Goal: Use online tool/utility: Utilize a website feature to perform a specific function

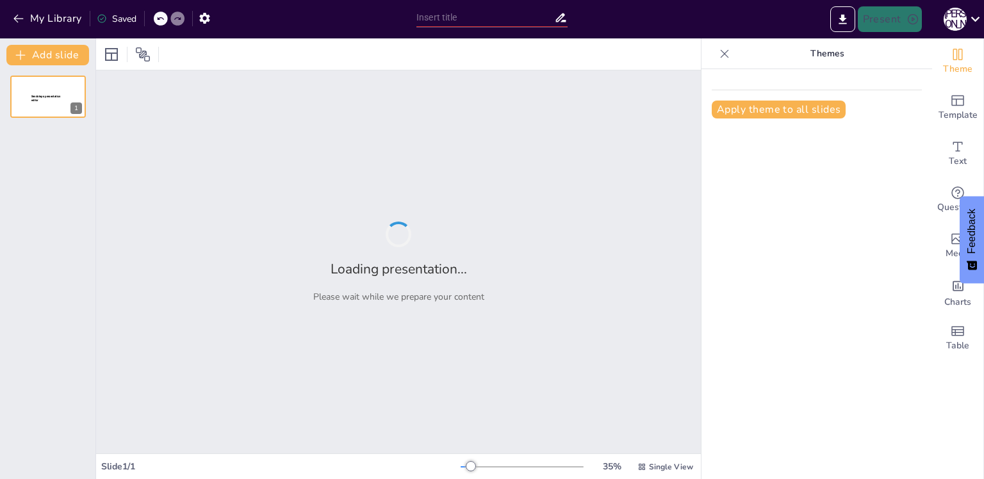
type input "Всеобщая история. Новое время кон XV - XVIII вв. Введение"
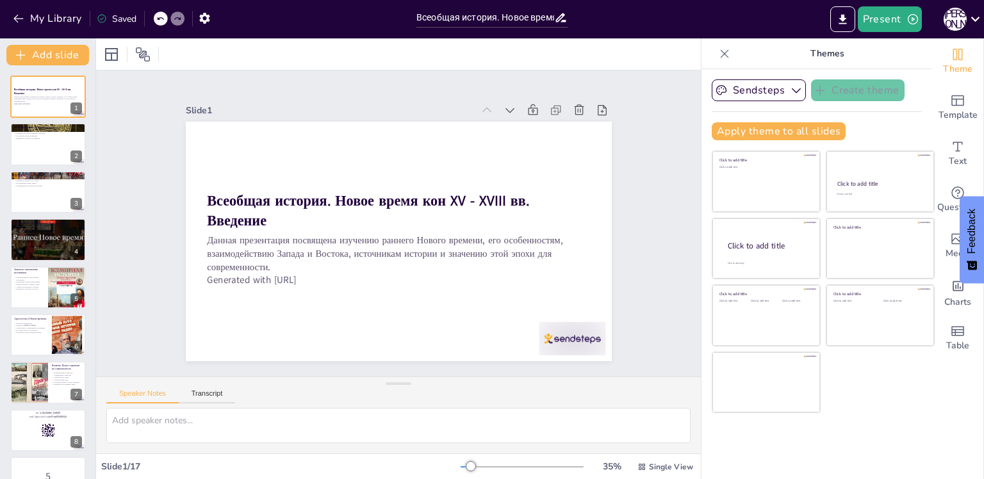
checkbox input "true"
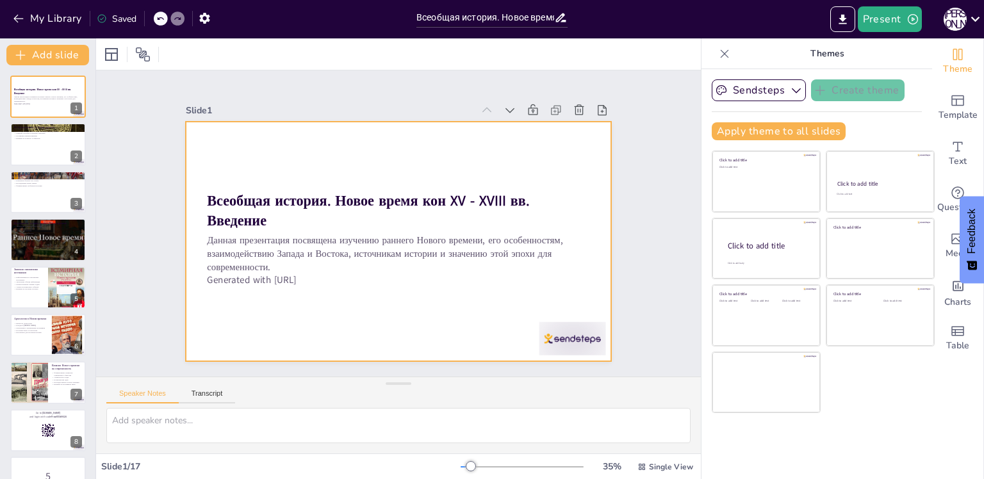
checkbox input "true"
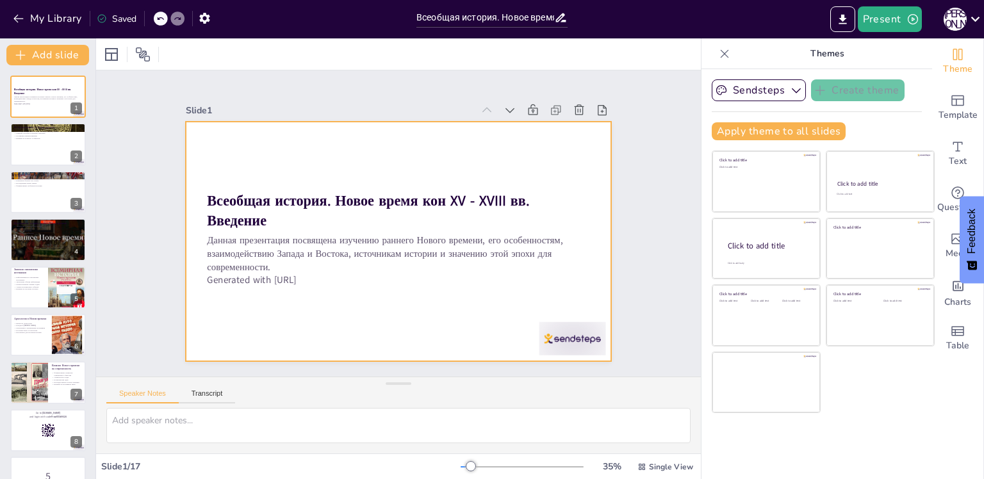
checkbox input "true"
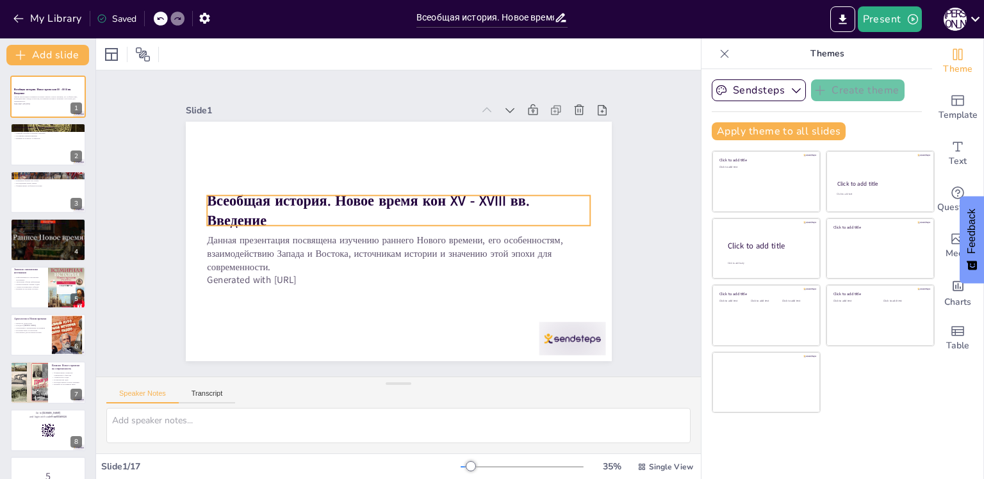
checkbox input "true"
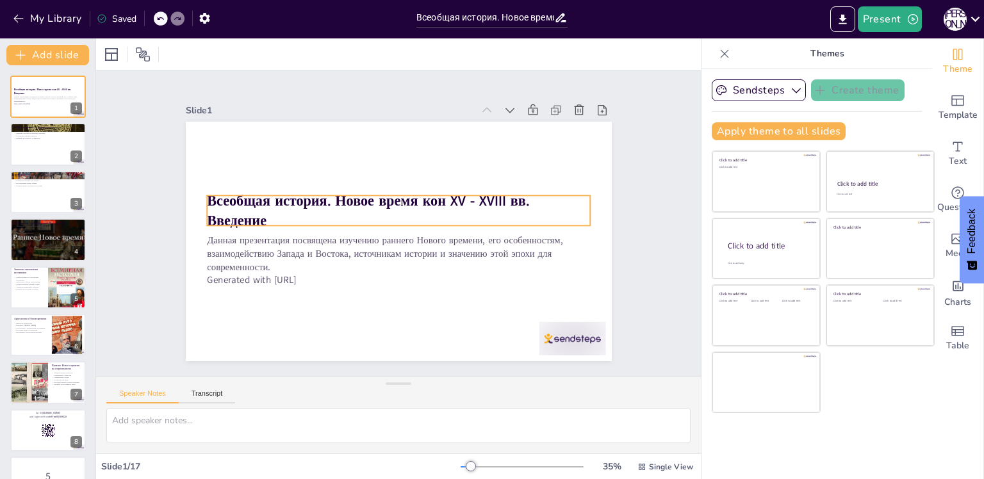
checkbox input "true"
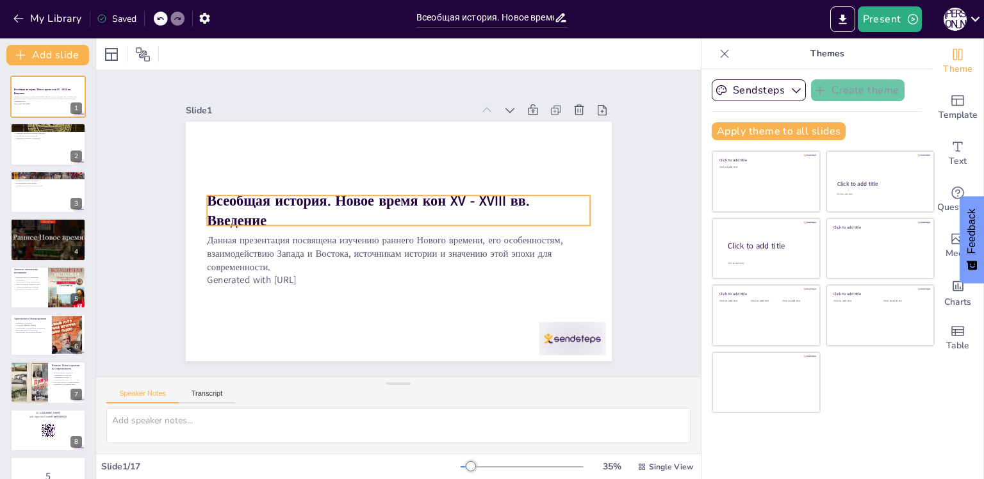
checkbox input "true"
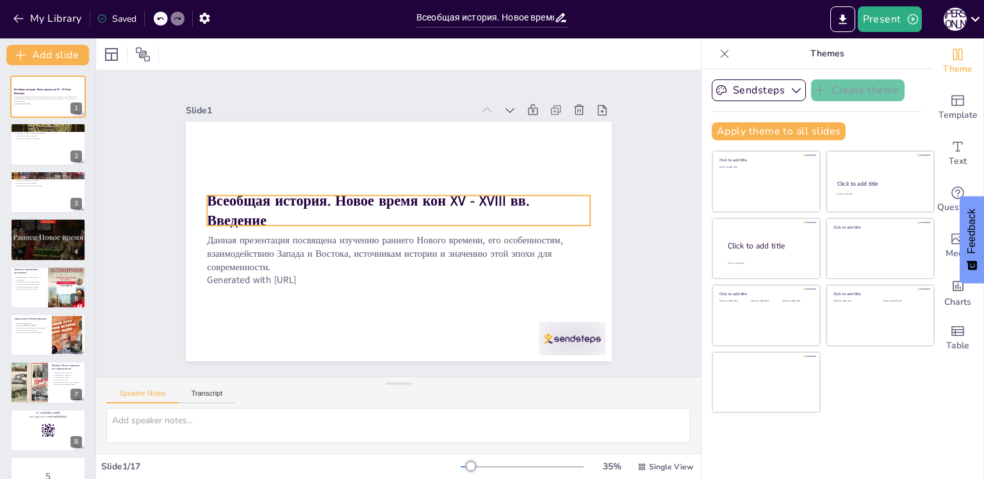
checkbox input "true"
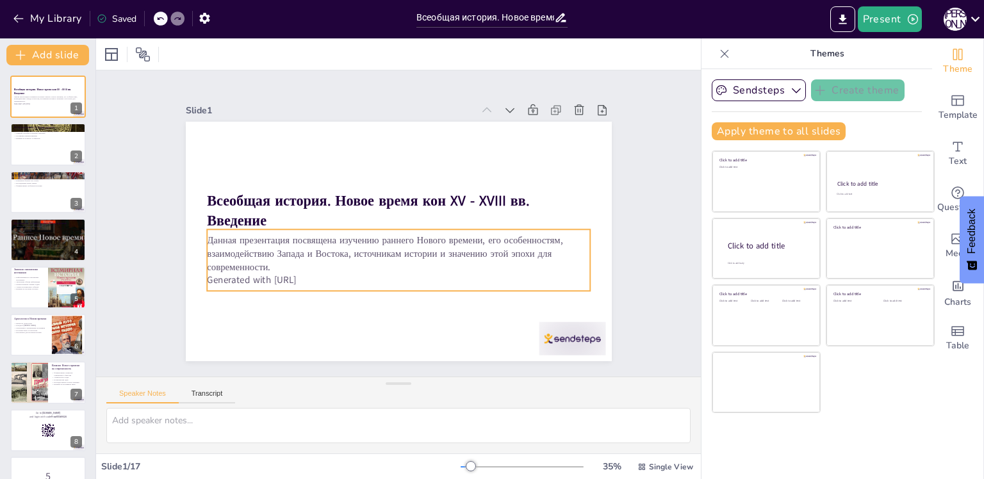
checkbox input "true"
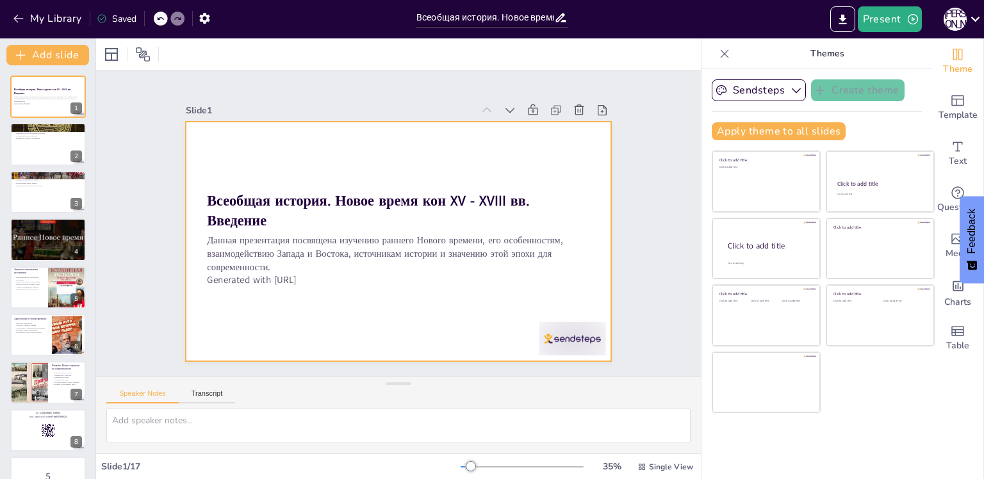
checkbox input "true"
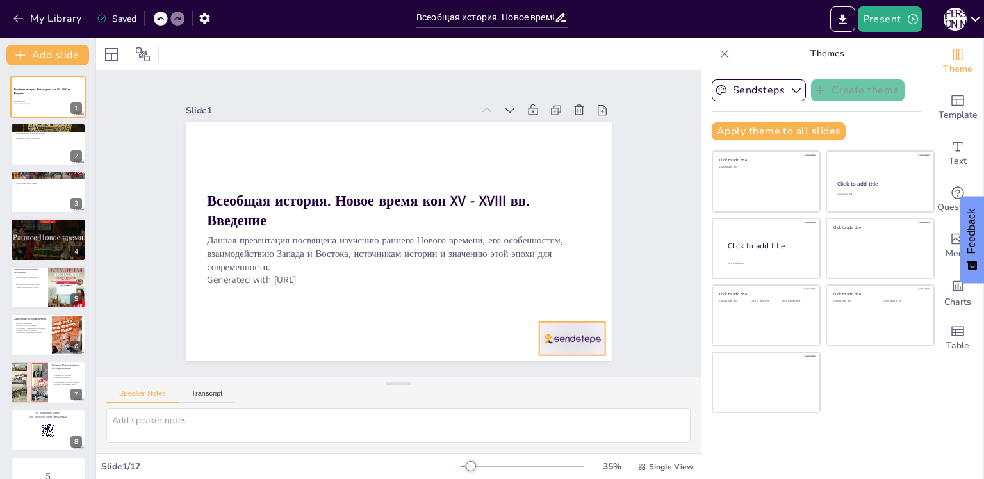
checkbox input "true"
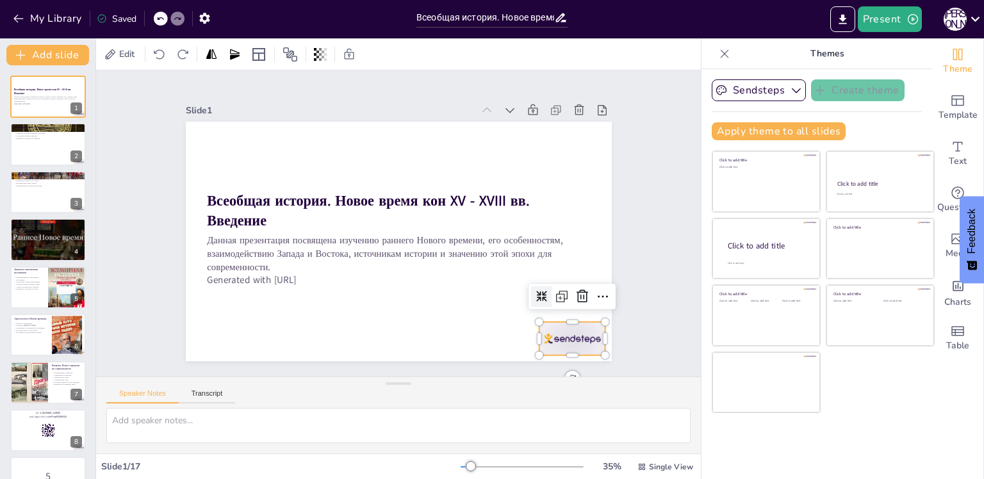
click at [369, 388] on div at bounding box center [342, 425] width 53 height 74
checkbox input "true"
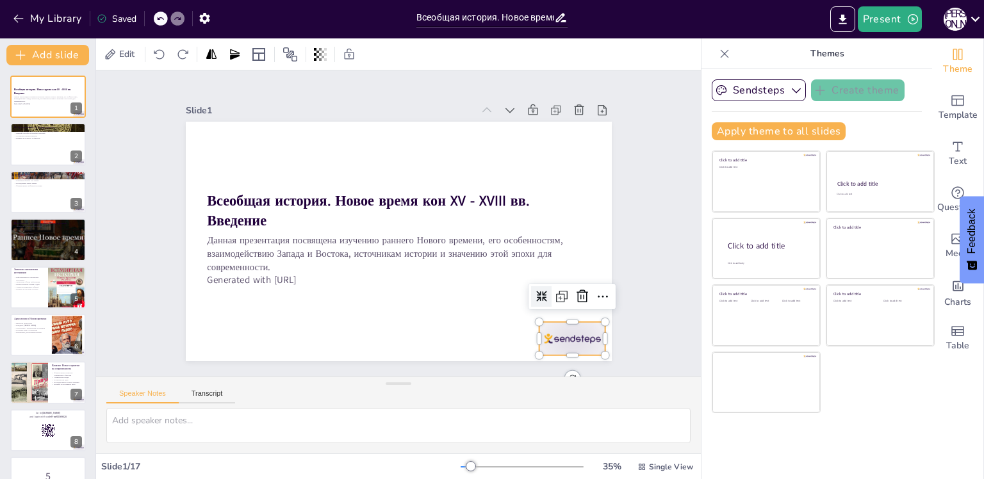
checkbox input "true"
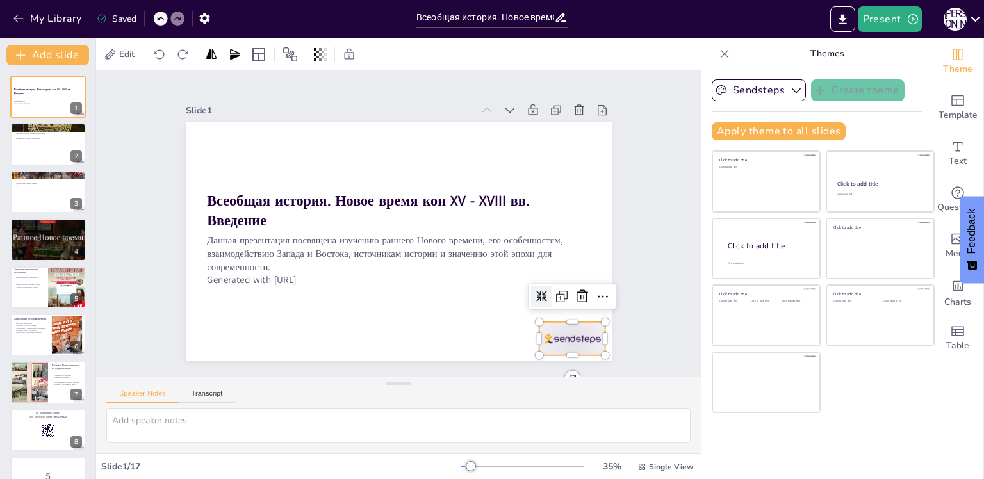
checkbox input "true"
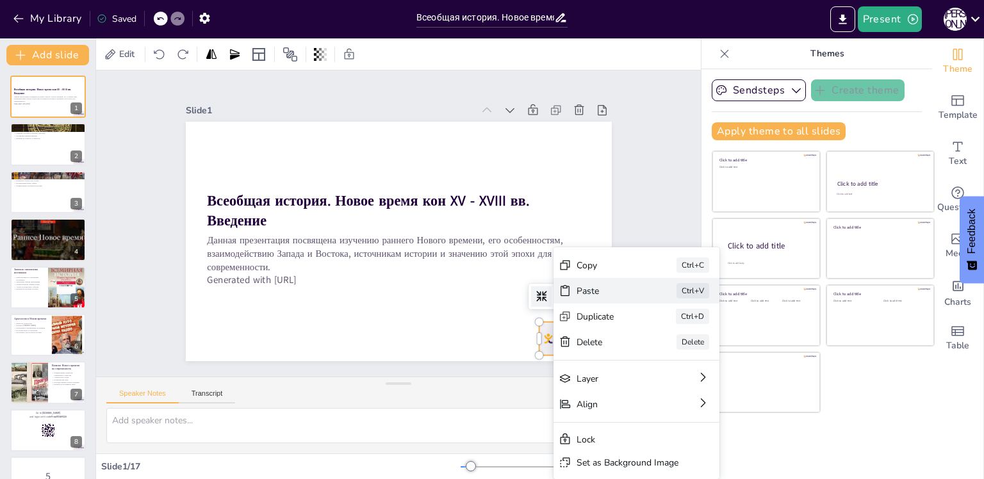
checkbox input "true"
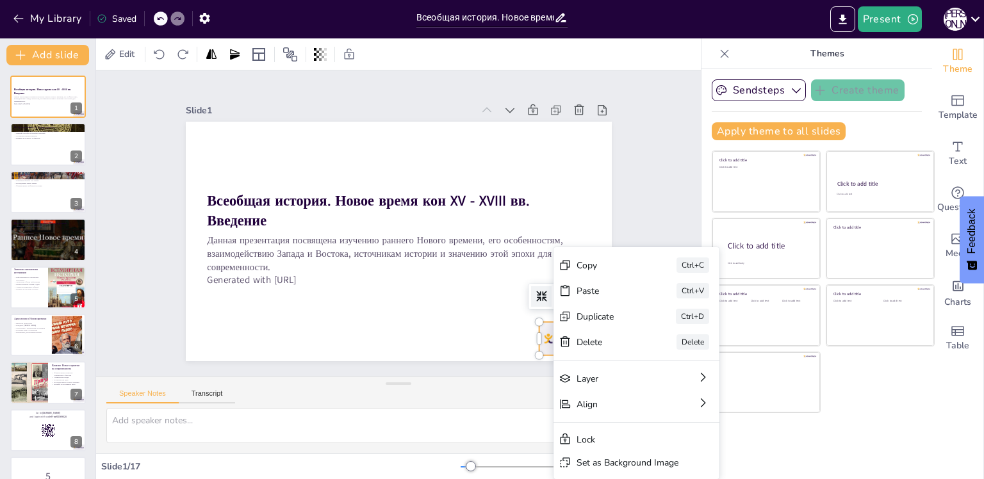
checkbox input "true"
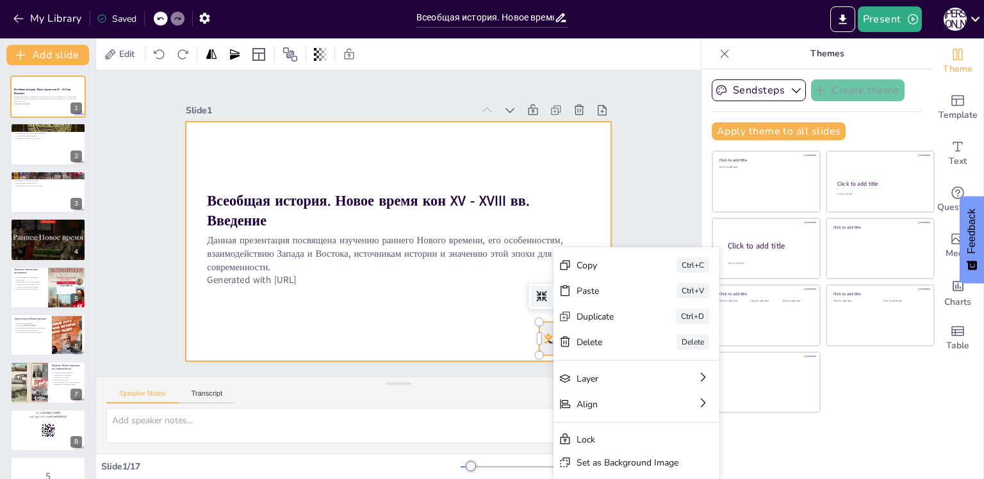
checkbox input "true"
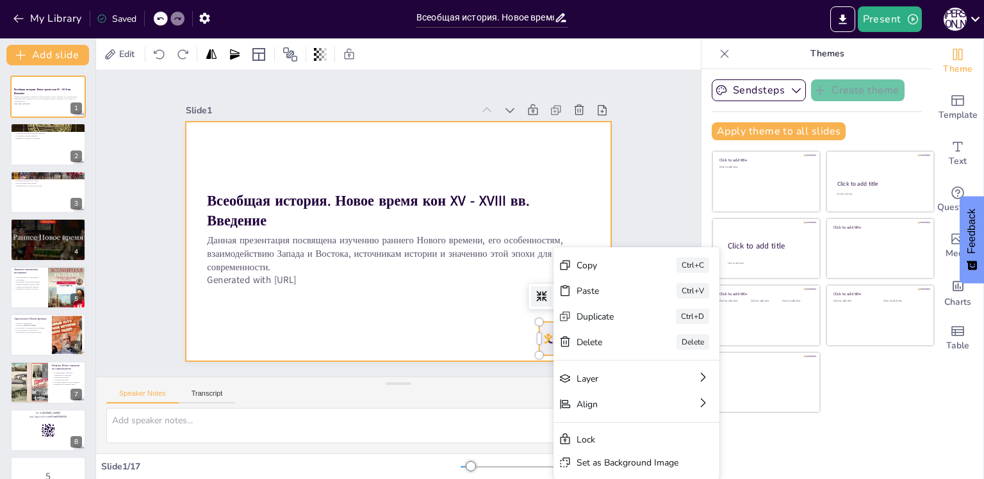
click at [491, 316] on div at bounding box center [381, 224] width 240 height 426
checkbox input "true"
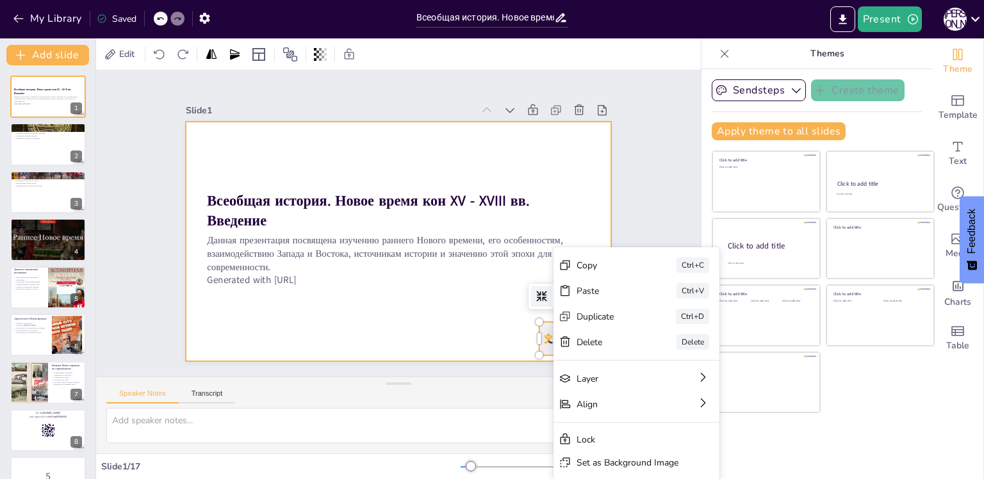
checkbox input "true"
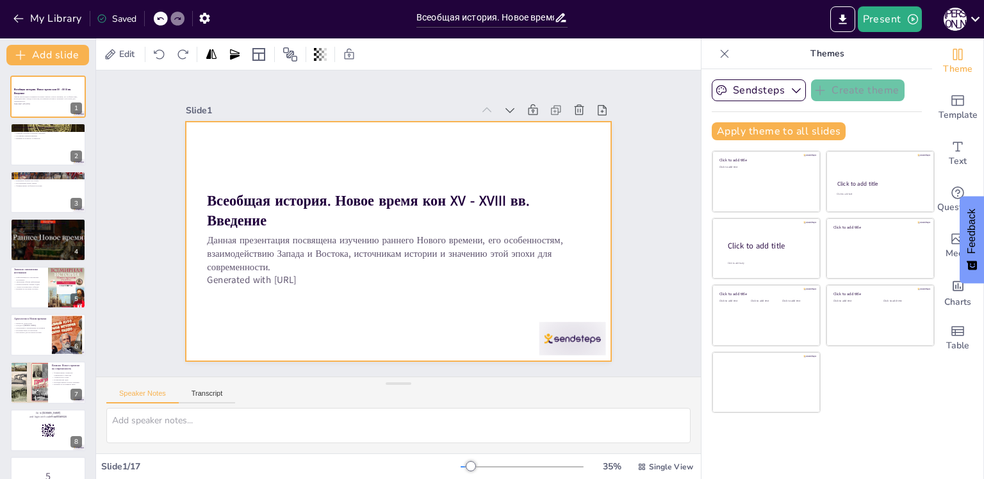
checkbox input "true"
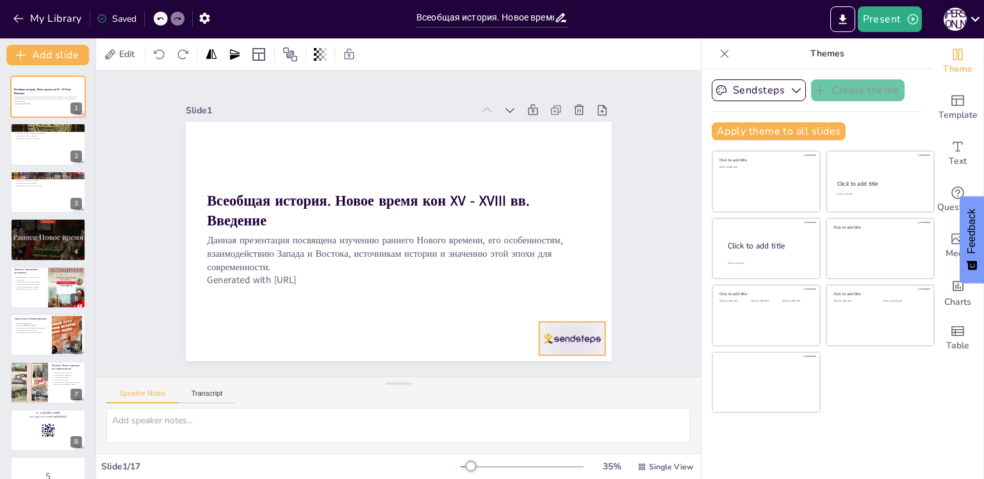
checkbox input "true"
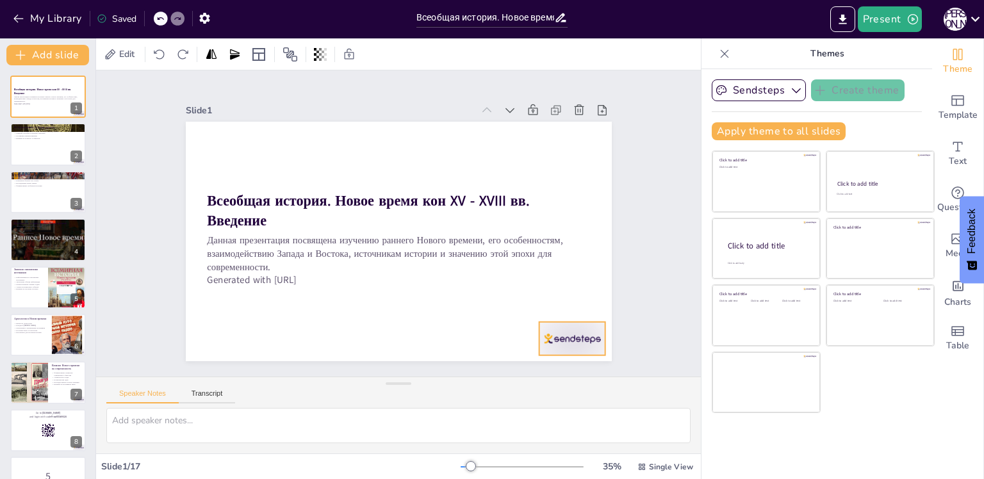
click at [288, 98] on div at bounding box center [253, 75] width 72 height 46
checkbox input "true"
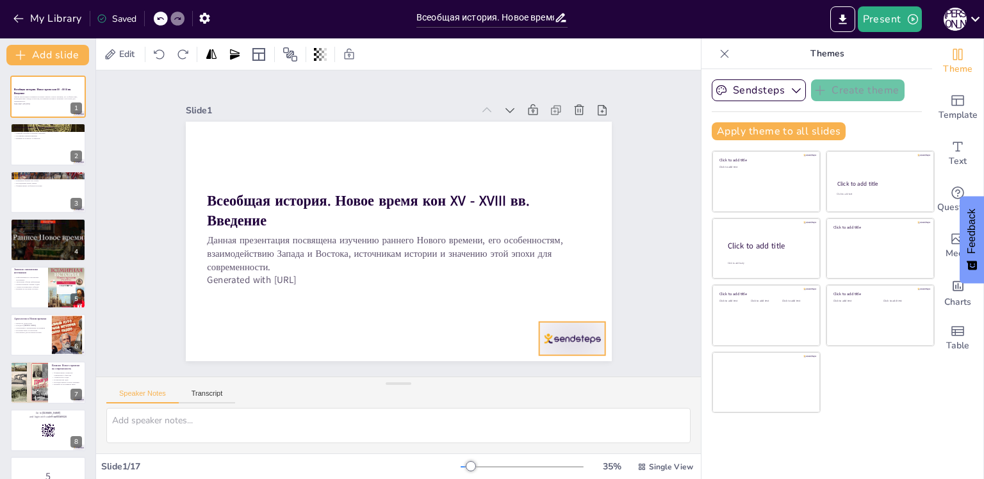
checkbox input "true"
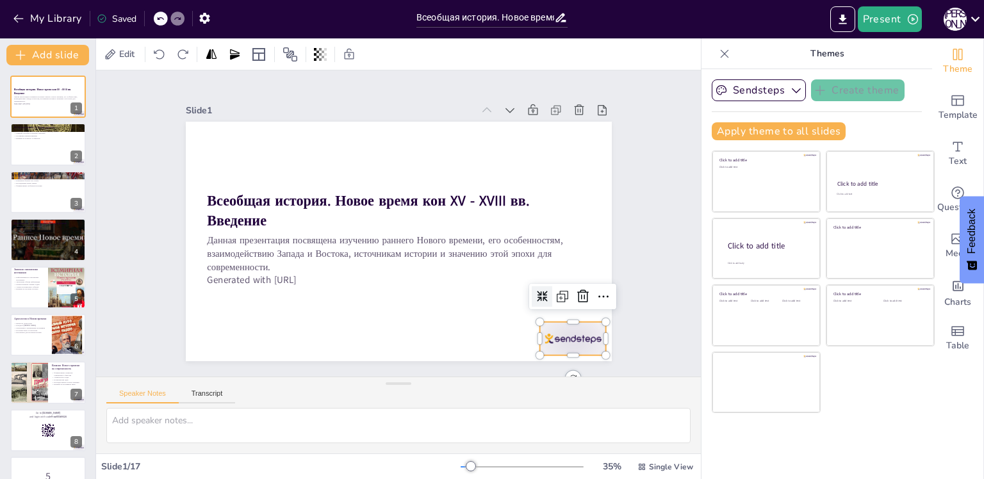
checkbox input "true"
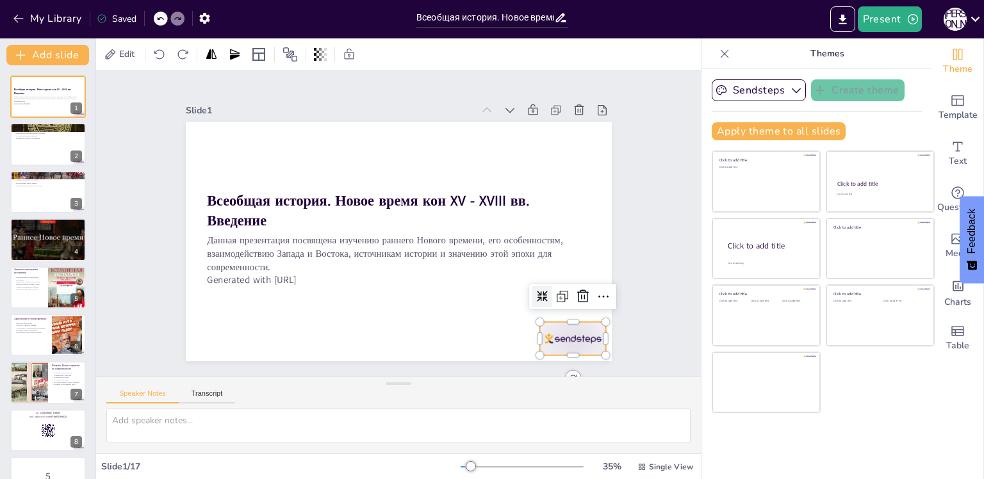
checkbox input "true"
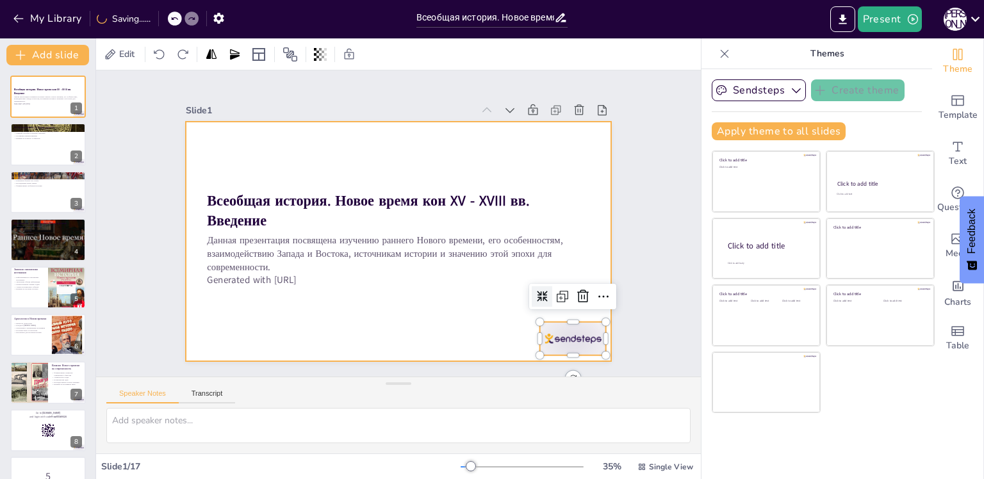
checkbox input "true"
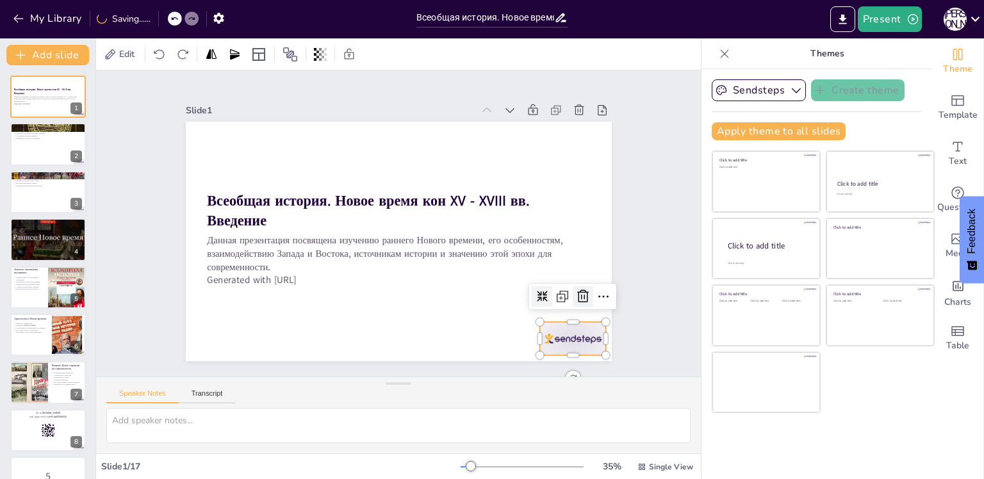
click at [580, 208] on div at bounding box center [594, 194] width 28 height 28
checkbox input "true"
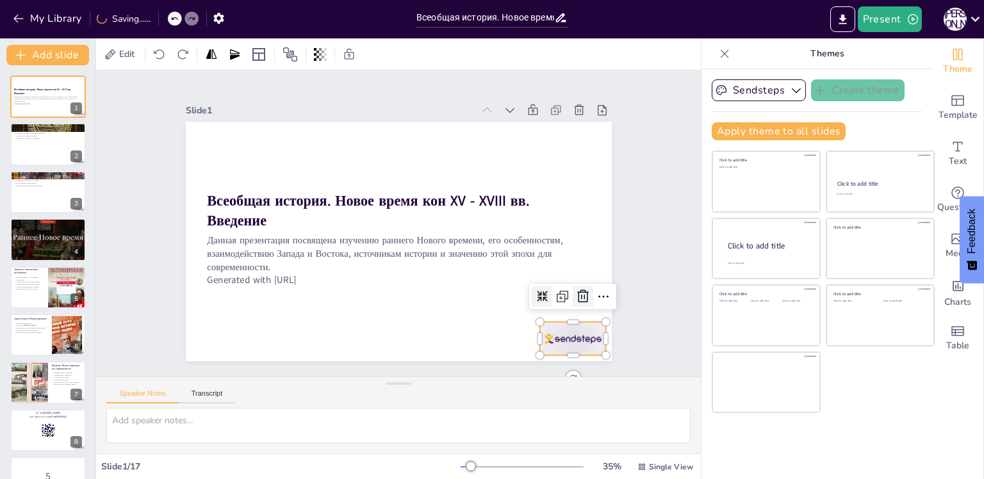
checkbox input "true"
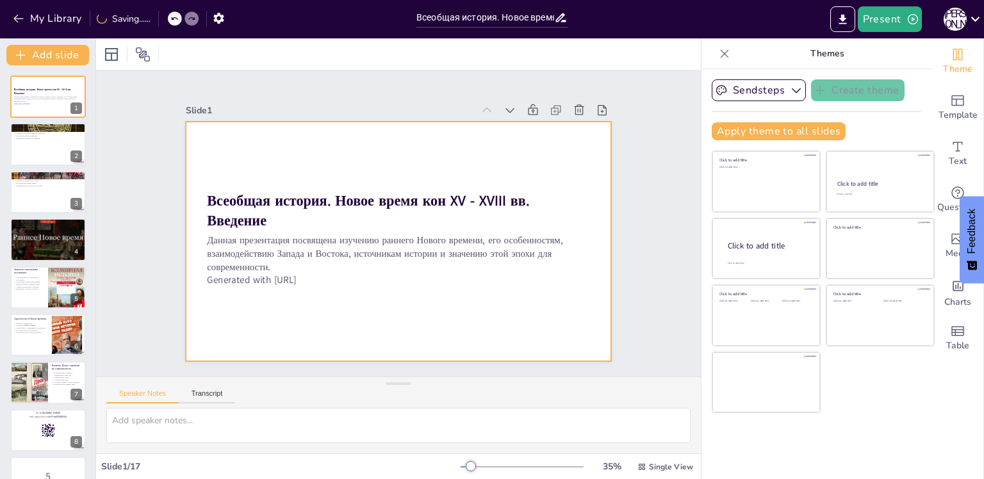
checkbox input "true"
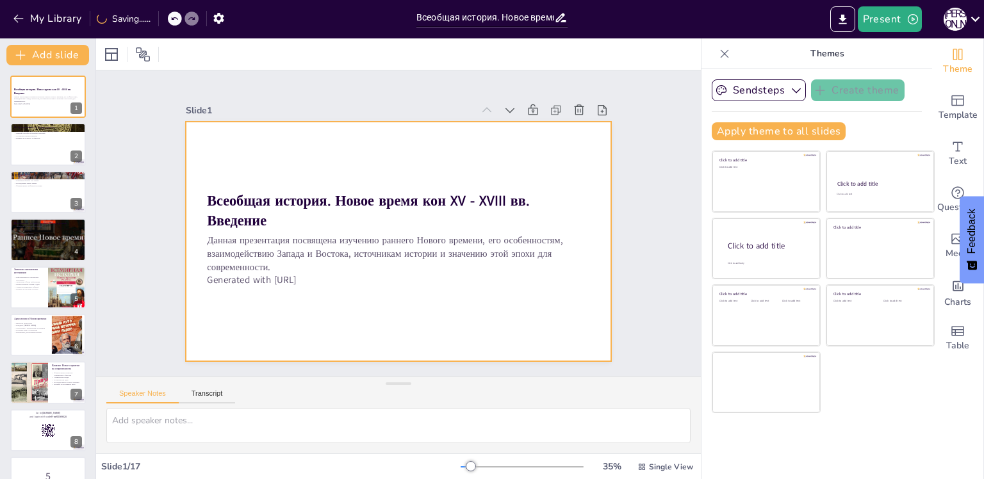
checkbox input "true"
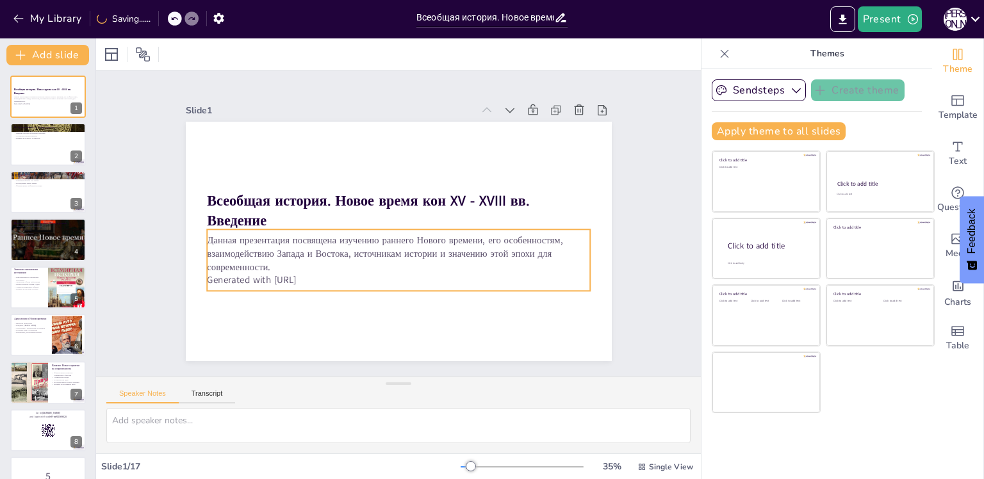
checkbox input "true"
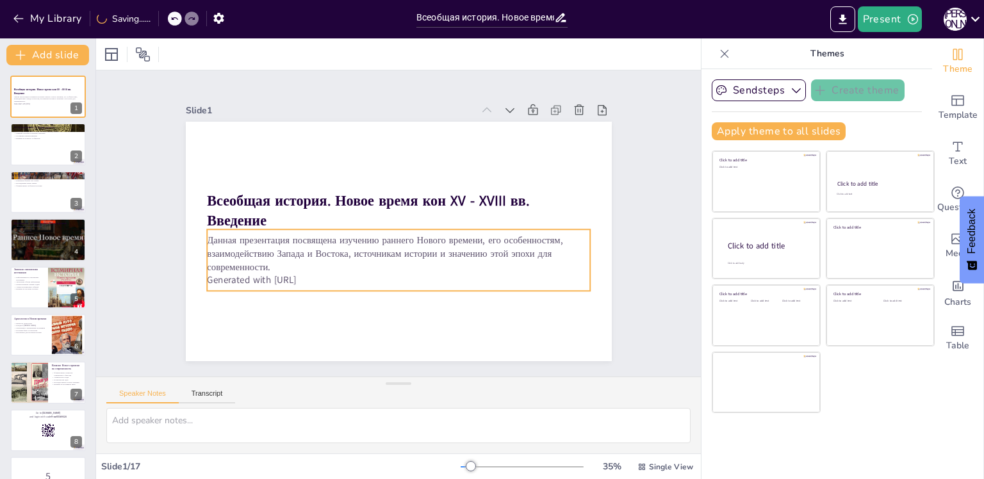
checkbox input "true"
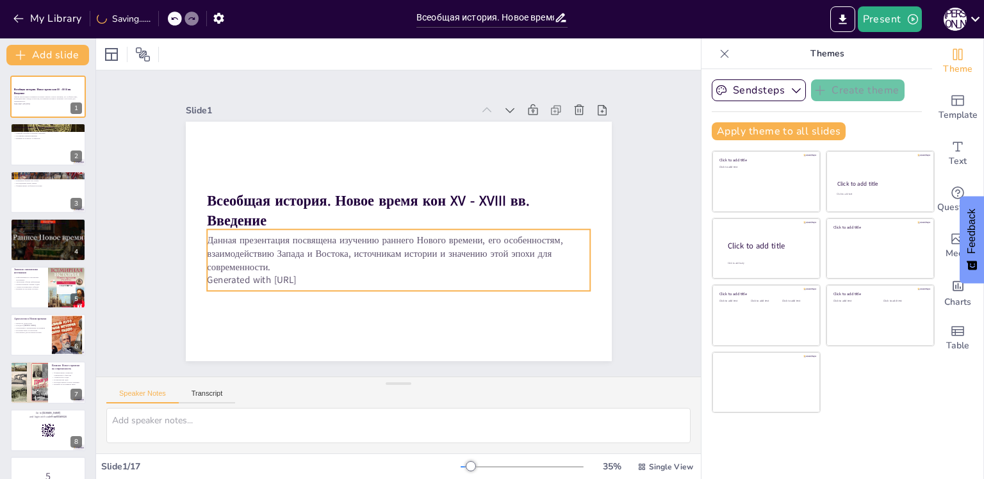
checkbox input "true"
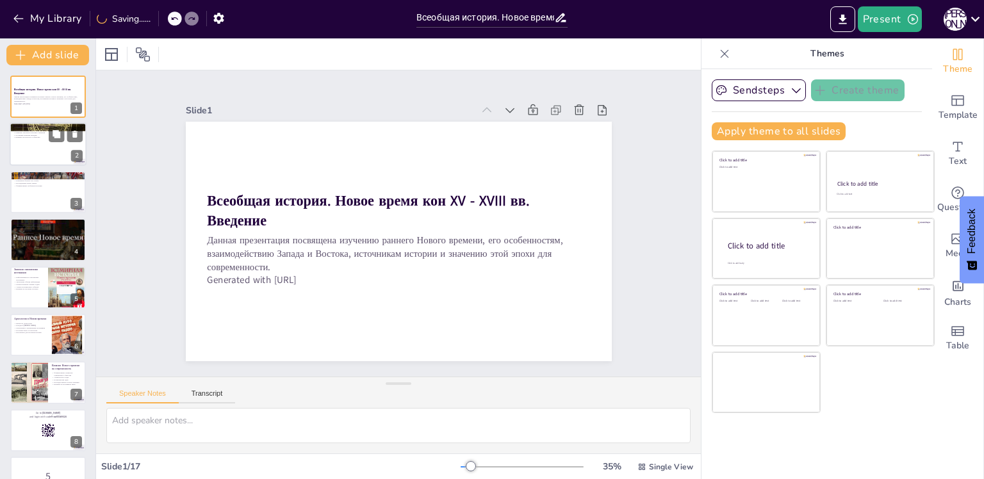
checkbox input "true"
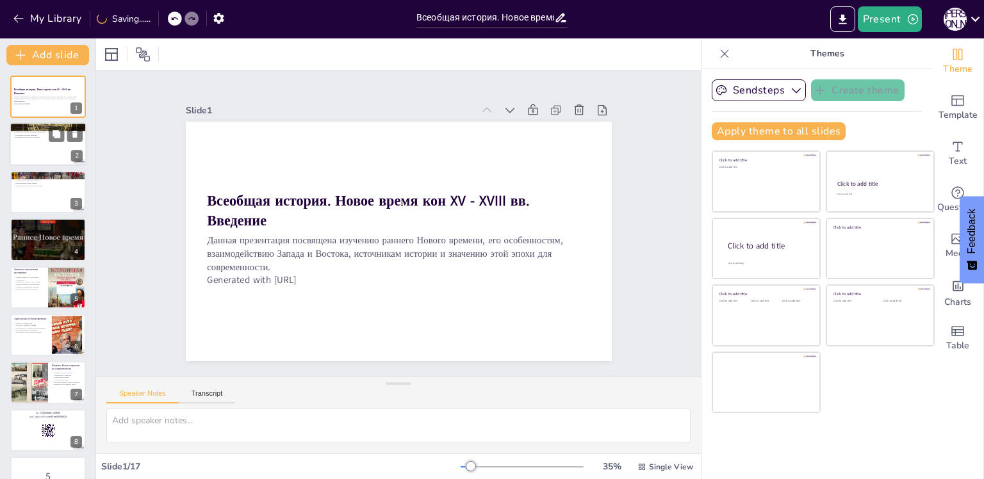
checkbox input "true"
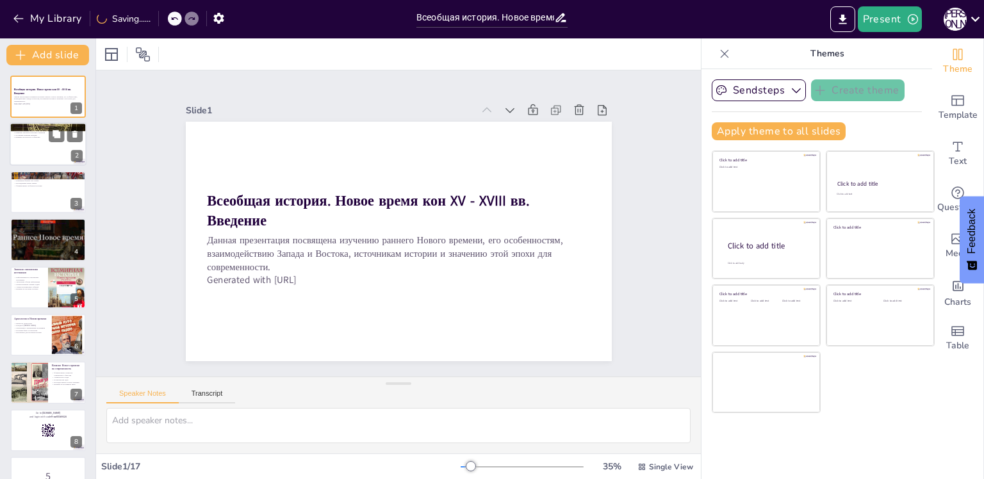
checkbox input "true"
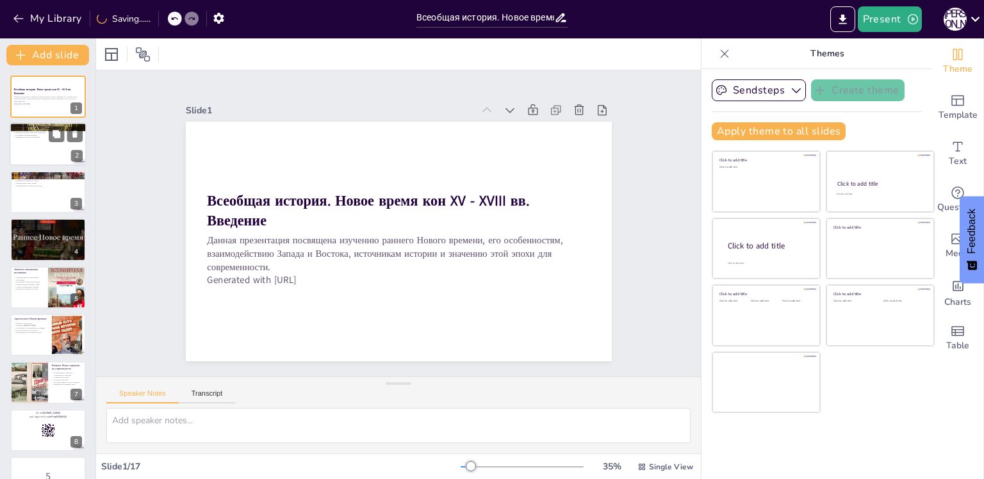
click at [39, 147] on div at bounding box center [48, 145] width 77 height 44
checkbox input "true"
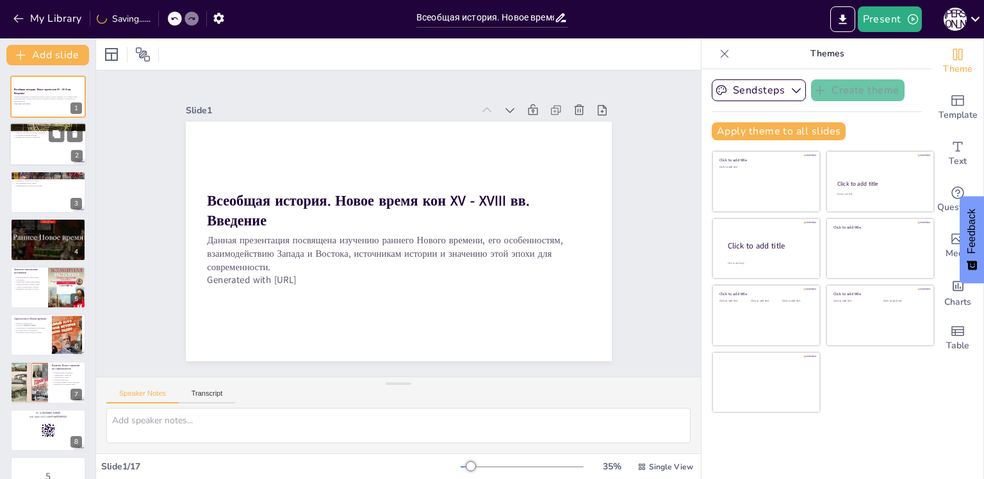
checkbox input "true"
type textarea "Loremi Dolor sitam consectetu AD-ELIT sedd, eiu temporin utlabore etd magnaaliq…"
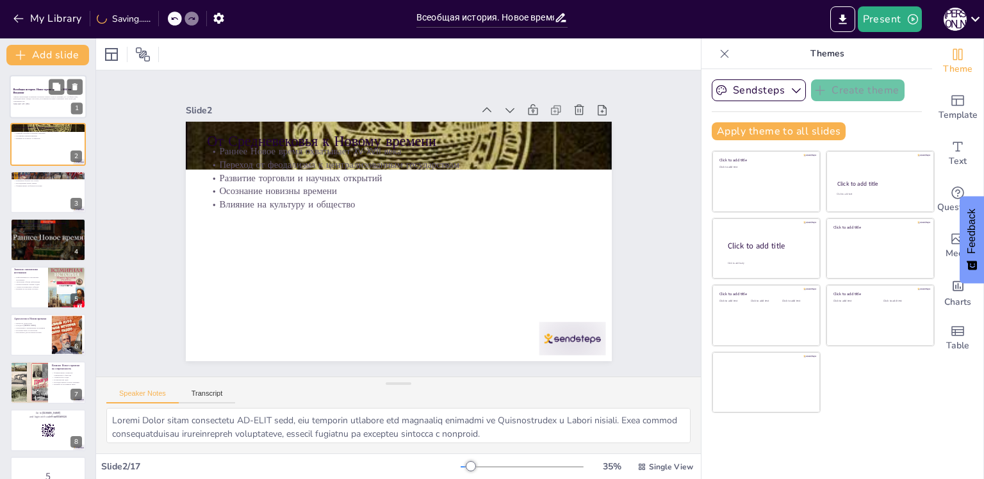
checkbox input "true"
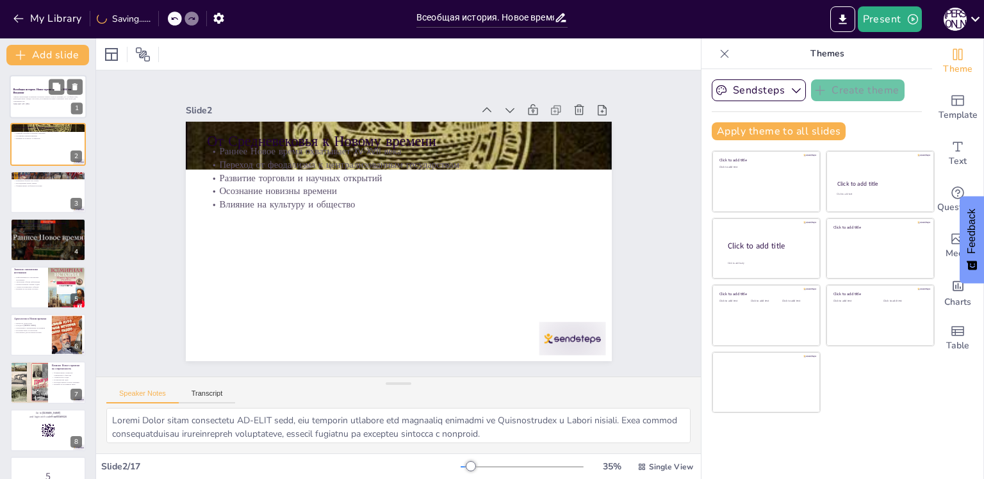
checkbox input "true"
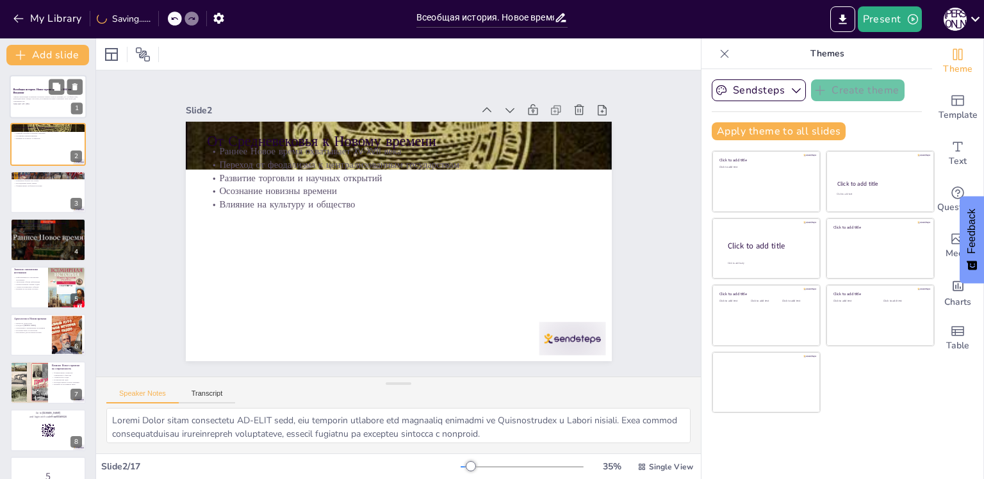
checkbox input "true"
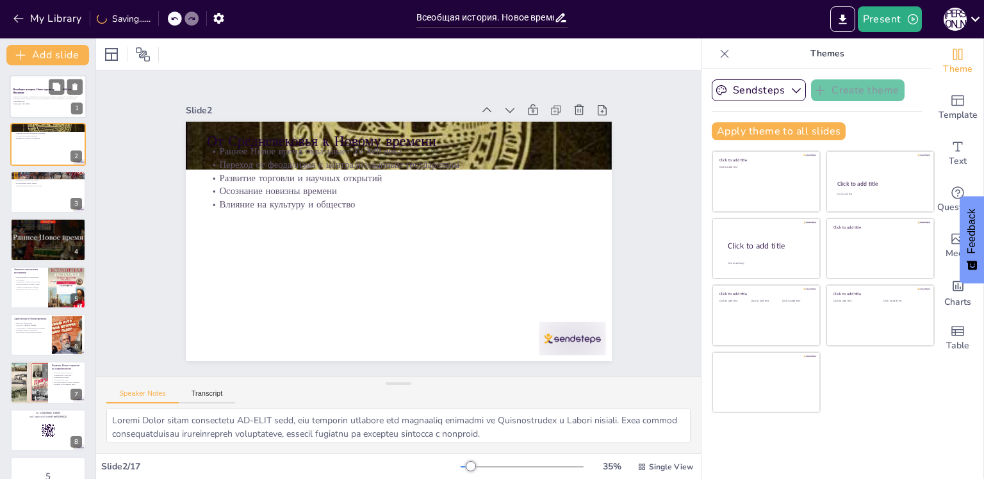
checkbox input "true"
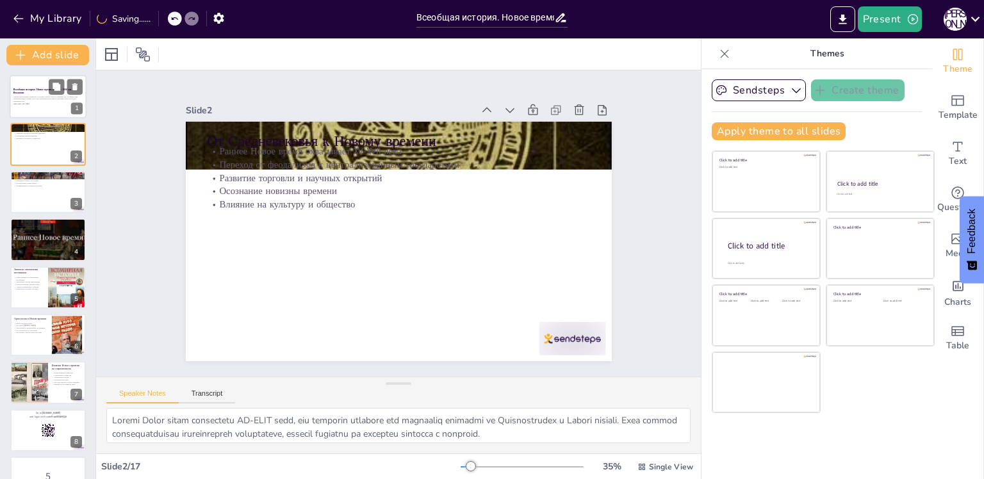
checkbox input "true"
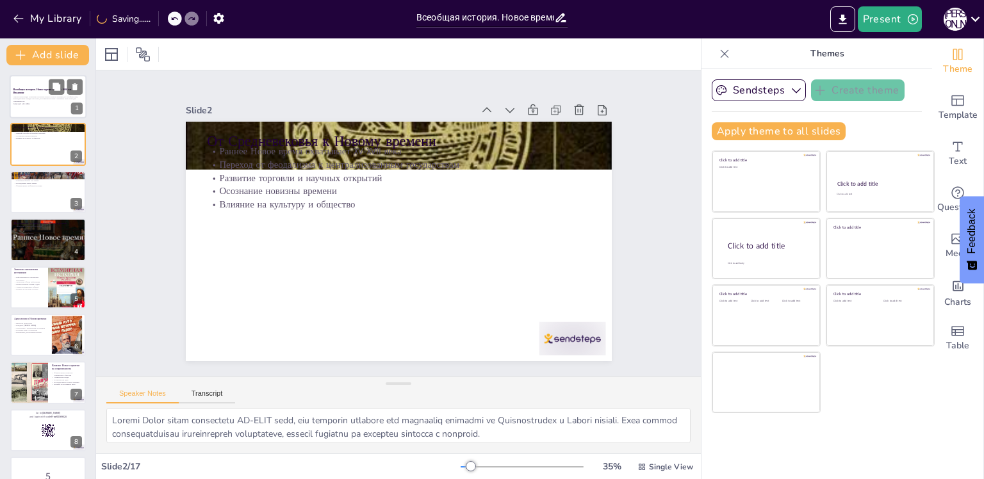
checkbox input "true"
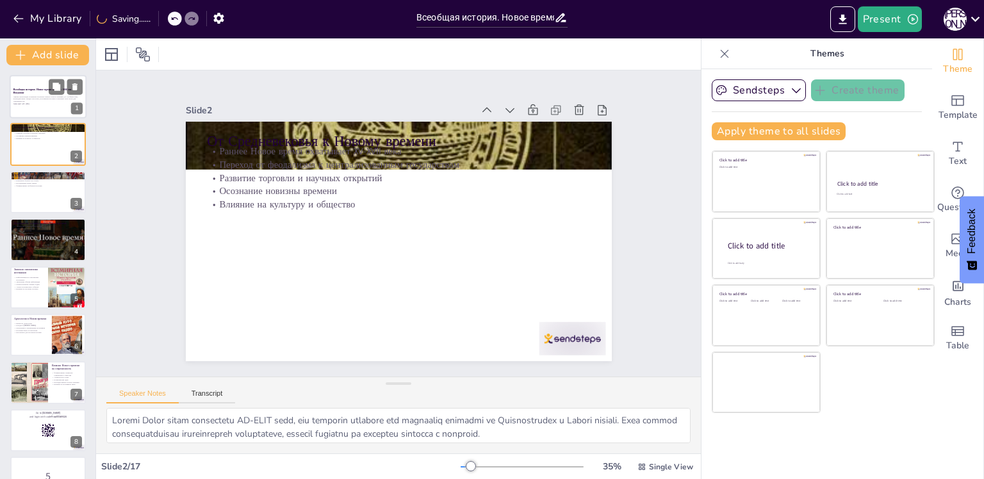
click at [45, 96] on p "Данная презентация посвящена изучению раннего Нового времени, его особенностям,…" at bounding box center [47, 98] width 69 height 7
checkbox input "true"
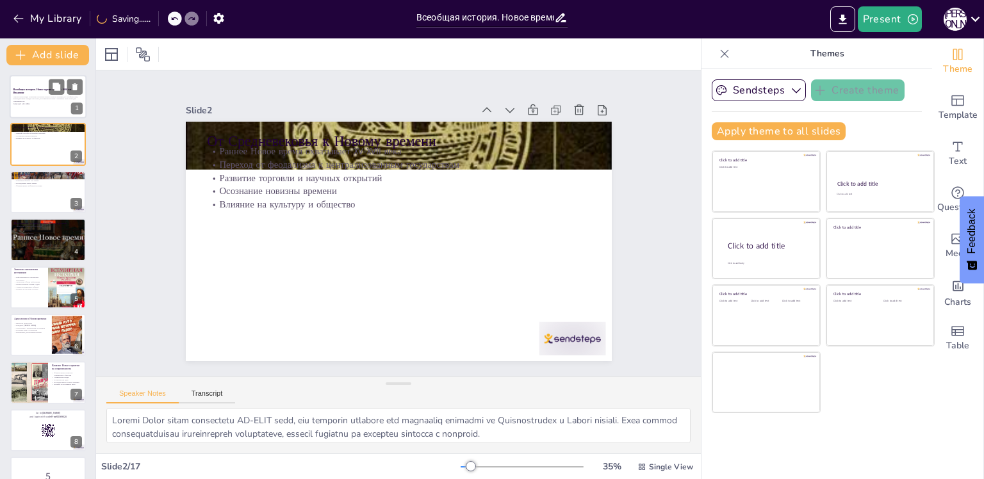
checkbox input "true"
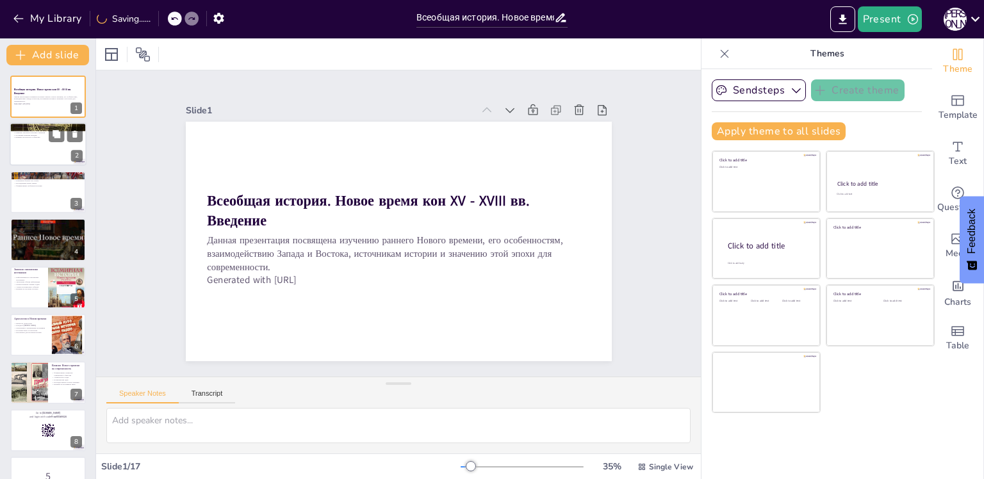
checkbox input "true"
click at [50, 151] on div at bounding box center [48, 145] width 77 height 44
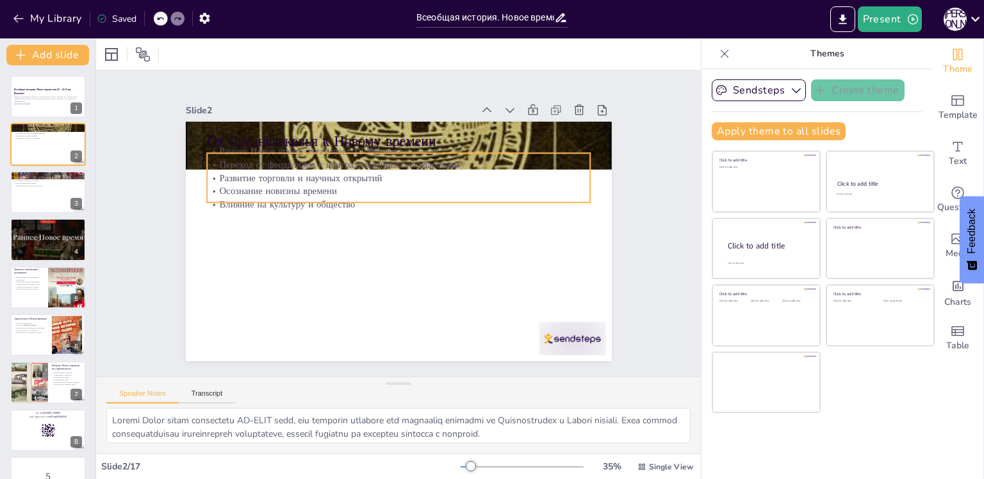
click at [241, 183] on p "Осознание новизны времени" at bounding box center [374, 245] width 266 height 293
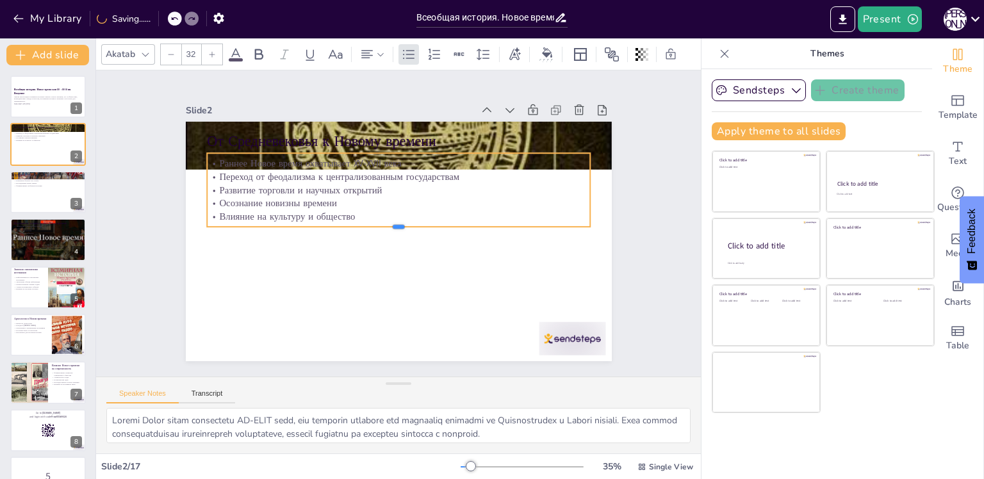
drag, startPoint x: 347, startPoint y: 198, endPoint x: 348, endPoint y: 223, distance: 25.0
click at [348, 223] on div at bounding box center [396, 215] width 368 height 128
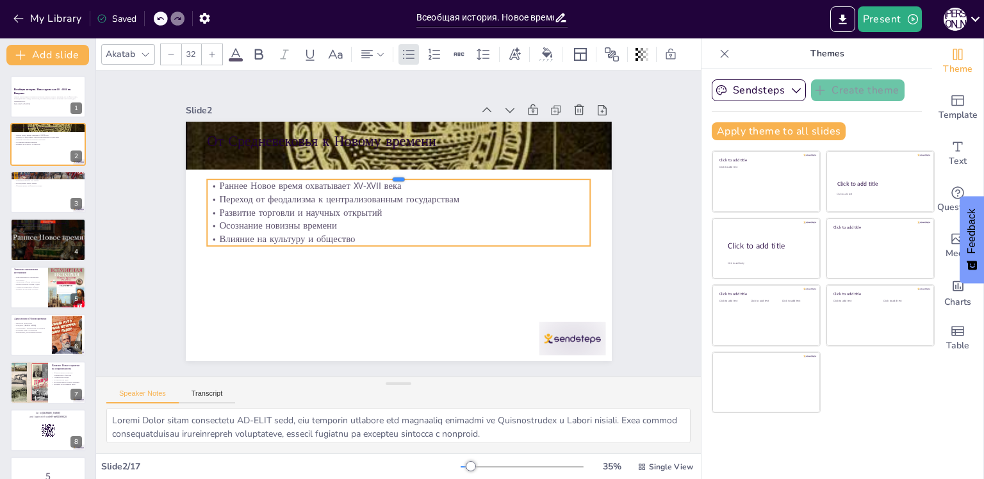
drag, startPoint x: 413, startPoint y: 147, endPoint x: 413, endPoint y: 174, distance: 26.3
click at [413, 174] on div at bounding box center [418, 178] width 354 height 165
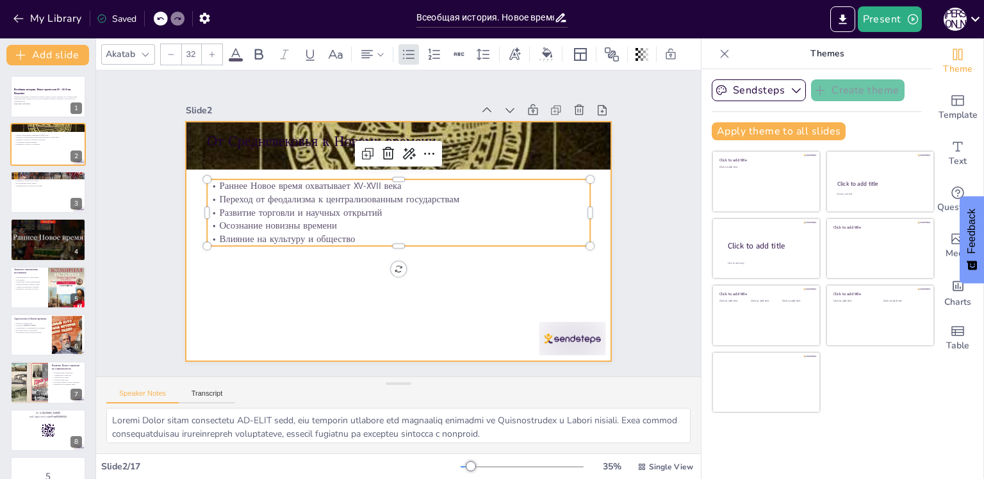
click at [356, 275] on div at bounding box center [415, 227] width 323 height 466
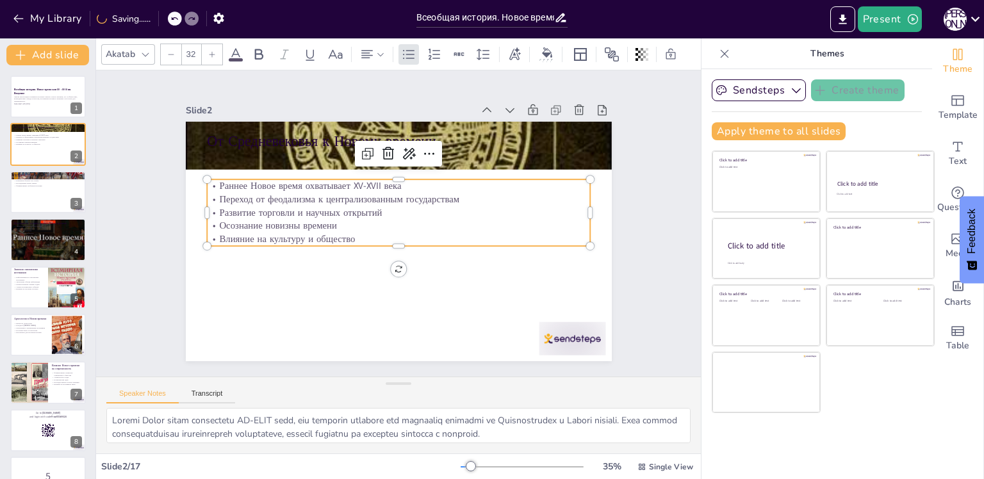
click at [343, 215] on p "Осознание новизны времени" at bounding box center [397, 221] width 355 height 168
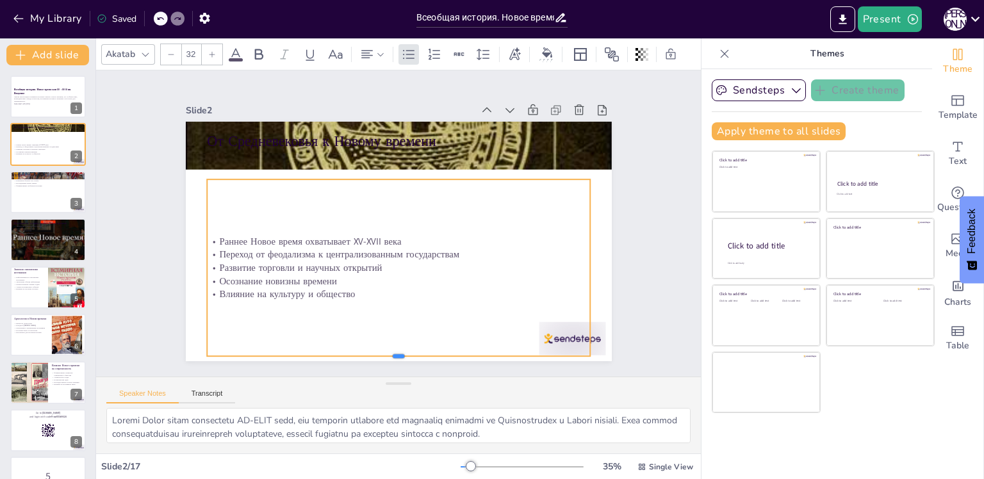
drag, startPoint x: 359, startPoint y: 243, endPoint x: 355, endPoint y: 355, distance: 111.5
click at [355, 229] on div at bounding box center [317, 113] width 316 height 234
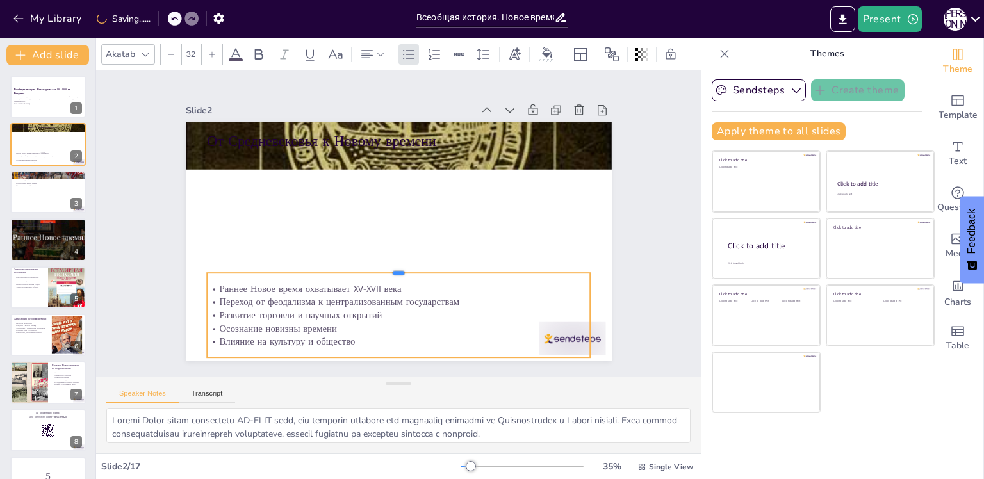
drag, startPoint x: 382, startPoint y: 174, endPoint x: 385, endPoint y: 268, distance: 93.6
click at [385, 268] on div at bounding box center [441, 210] width 128 height 368
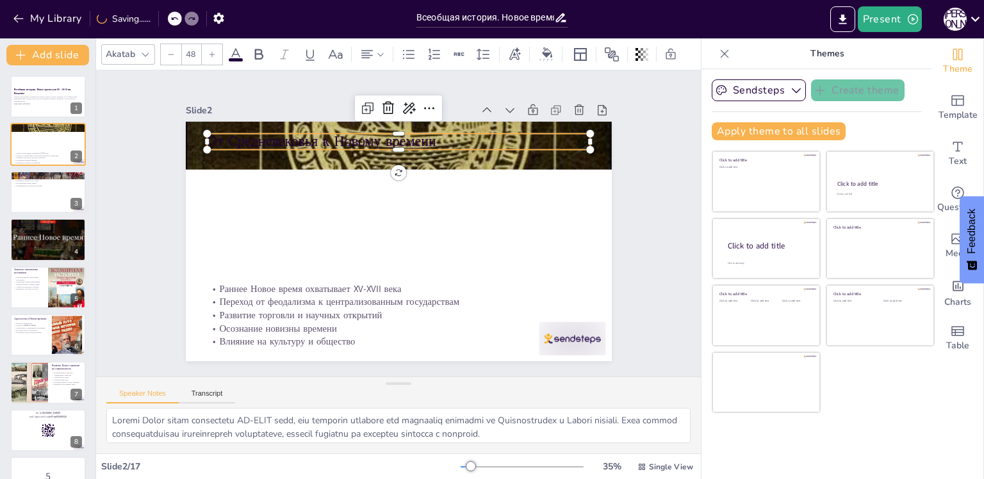
click at [322, 149] on p "От Средневековья к Новому времени" at bounding box center [344, 284] width 298 height 271
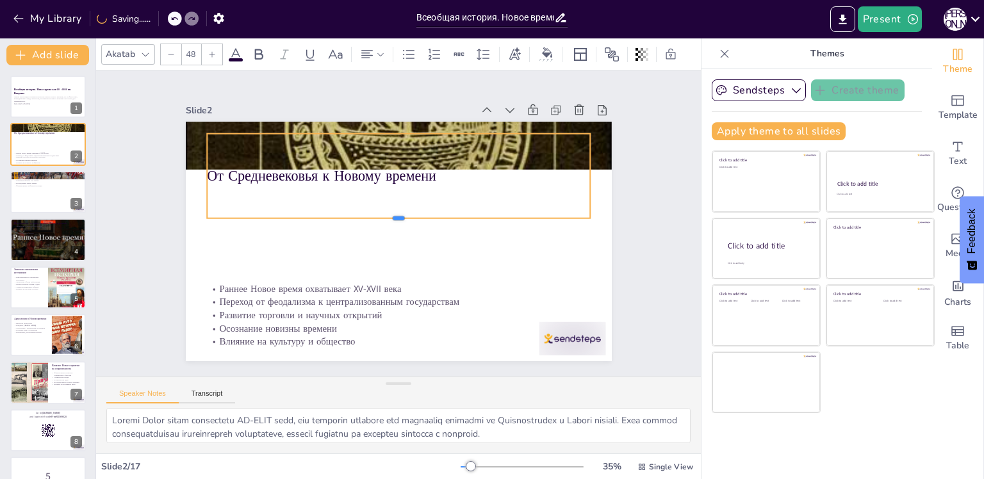
drag, startPoint x: 326, startPoint y: 147, endPoint x: 329, endPoint y: 208, distance: 60.9
click at [354, 215] on div at bounding box center [399, 223] width 90 height 377
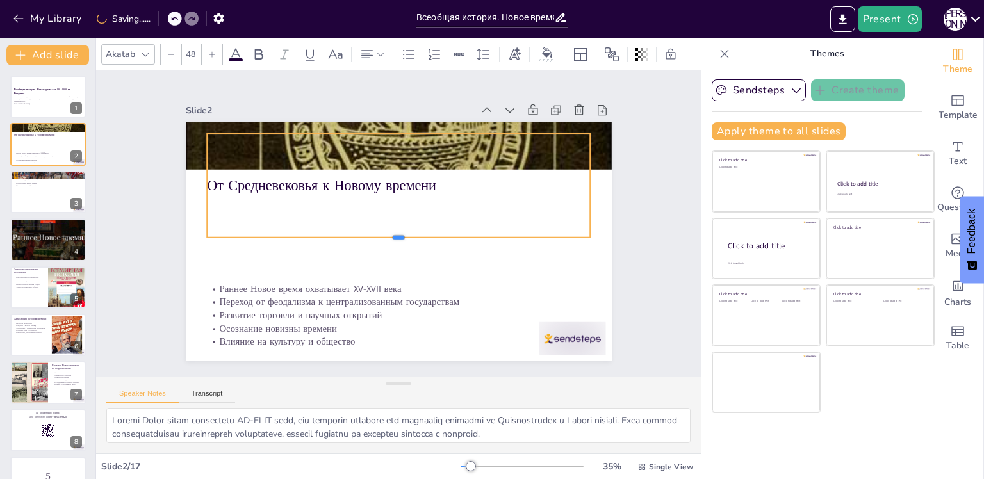
drag, startPoint x: 331, startPoint y: 215, endPoint x: 329, endPoint y: 234, distance: 19.4
click at [329, 234] on div at bounding box center [393, 206] width 368 height 128
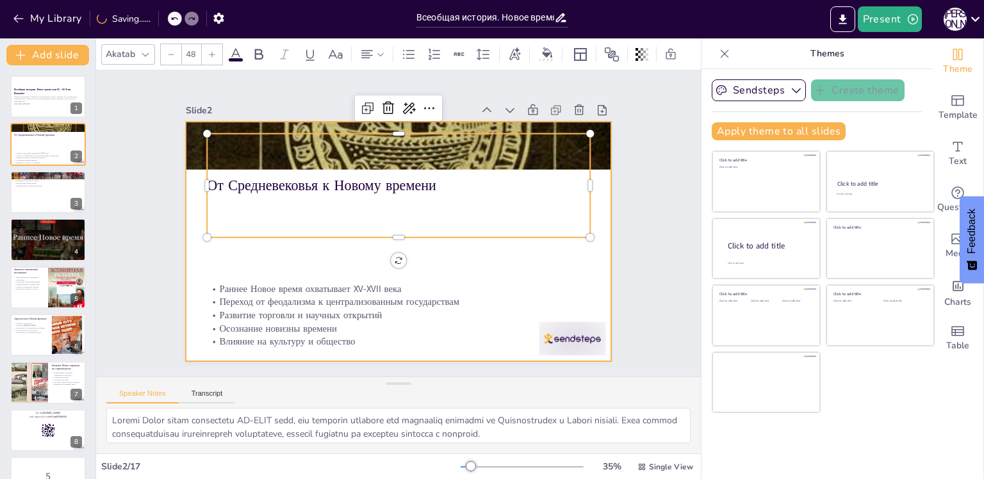
click at [318, 252] on div at bounding box center [388, 209] width 486 height 444
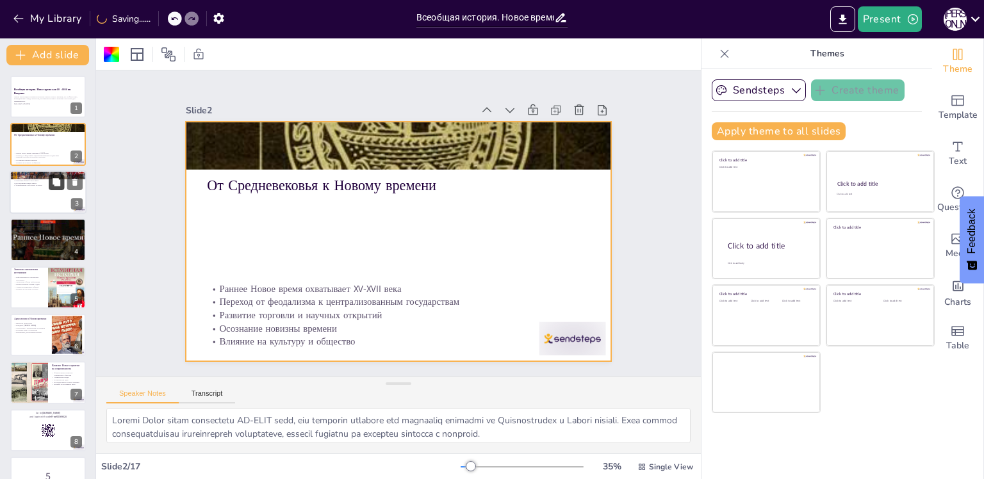
click at [57, 189] on button at bounding box center [56, 181] width 15 height 15
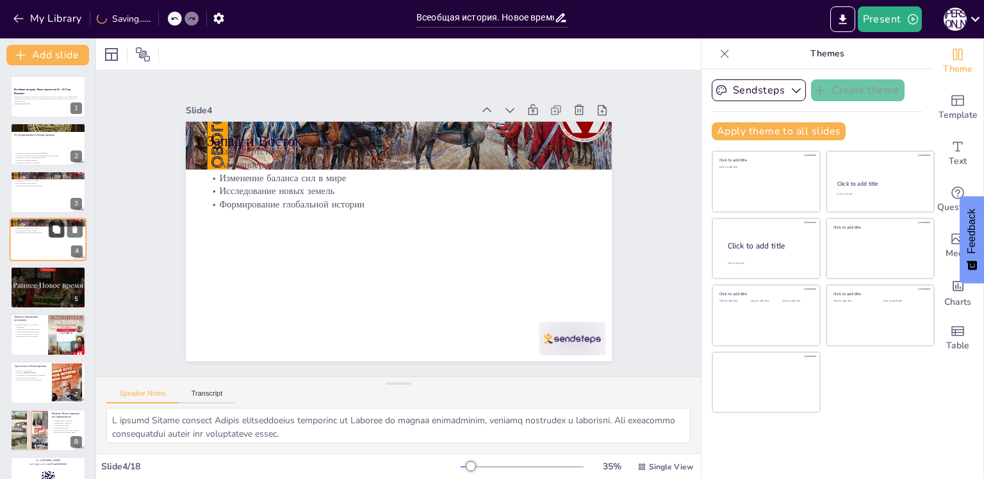
click at [61, 233] on button at bounding box center [56, 229] width 15 height 15
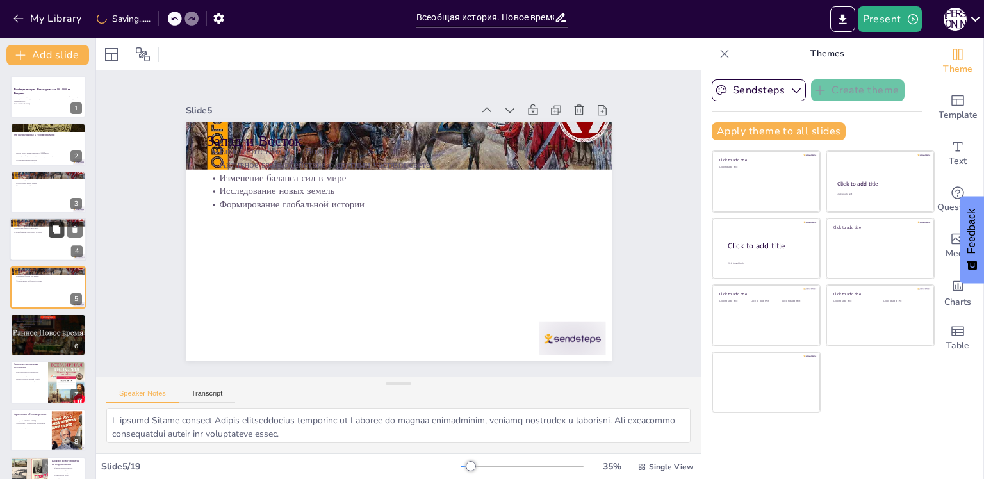
scroll to position [15, 0]
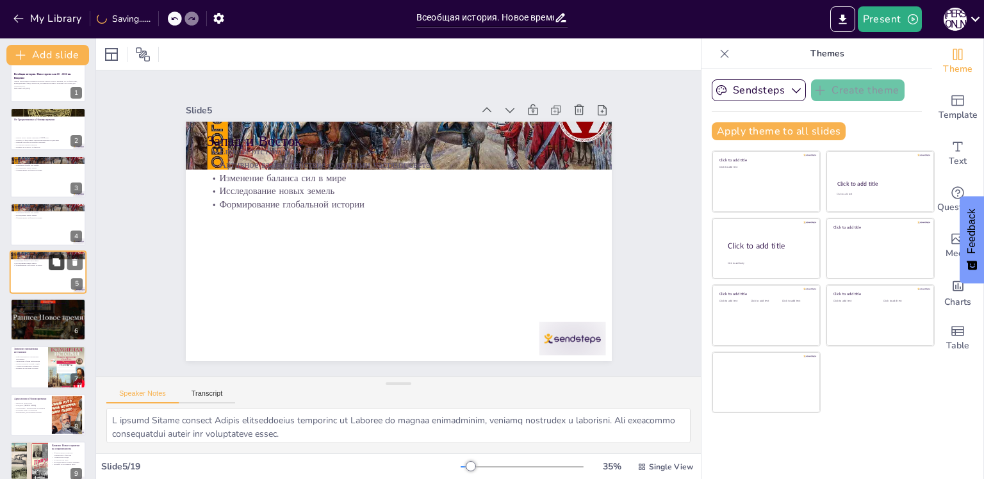
click at [58, 266] on icon at bounding box center [56, 261] width 9 height 9
click at [22, 186] on div at bounding box center [48, 177] width 77 height 44
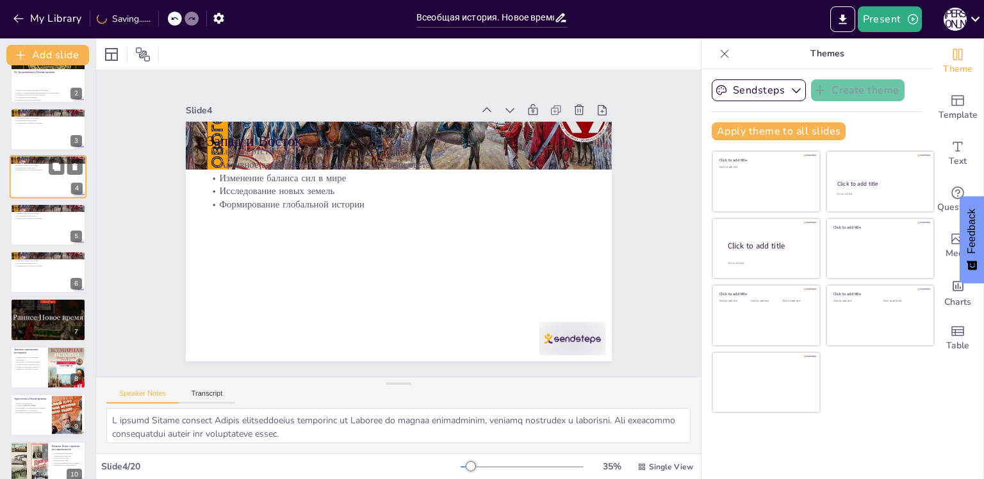
scroll to position [0, 0]
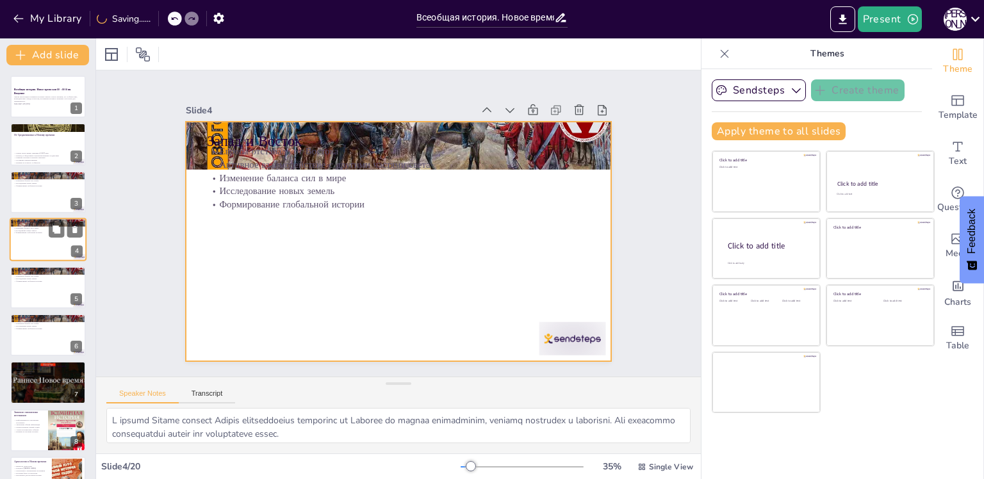
click at [29, 238] on div at bounding box center [48, 240] width 77 height 44
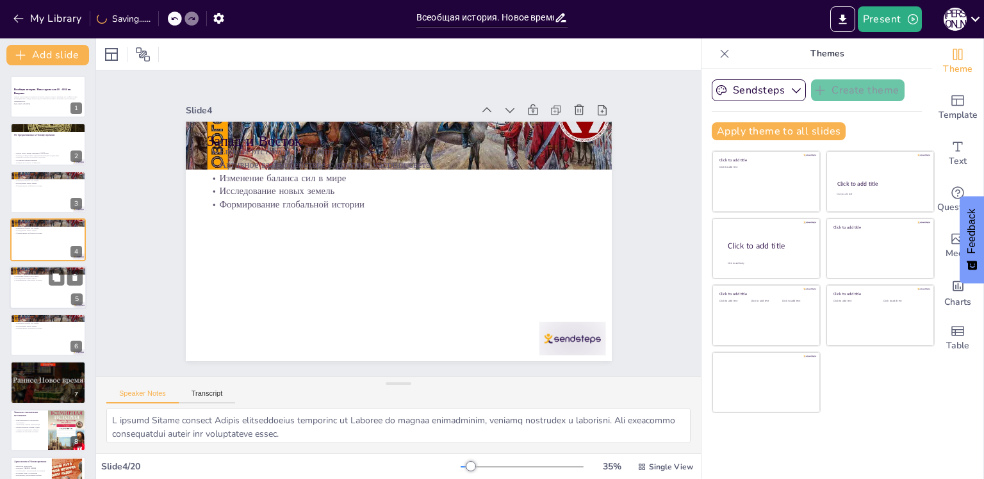
click at [28, 275] on p "Изменение баланса сил в мире" at bounding box center [47, 276] width 69 height 3
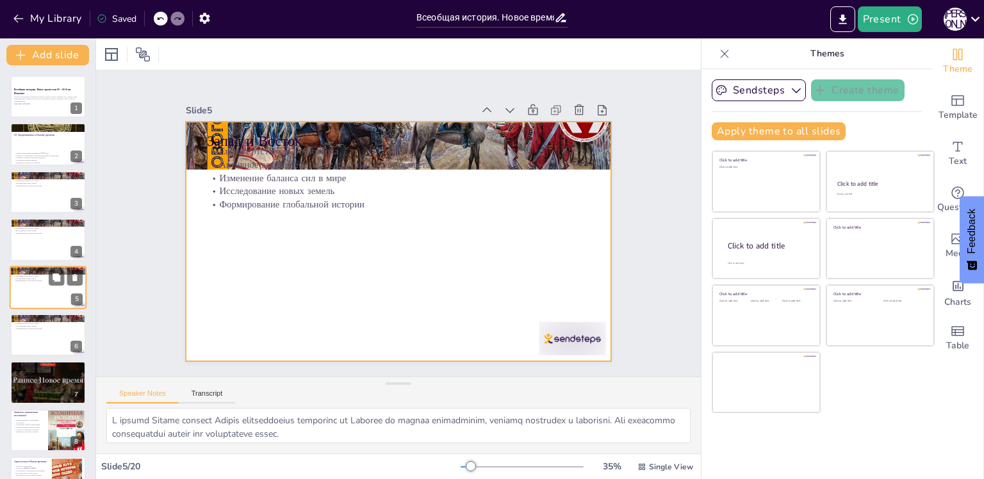
scroll to position [15, 0]
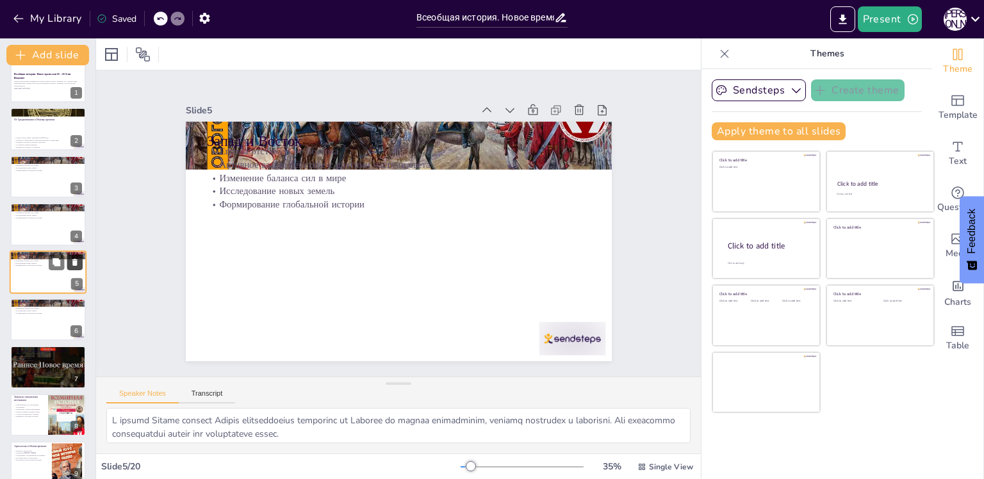
click at [78, 262] on icon at bounding box center [74, 261] width 9 height 9
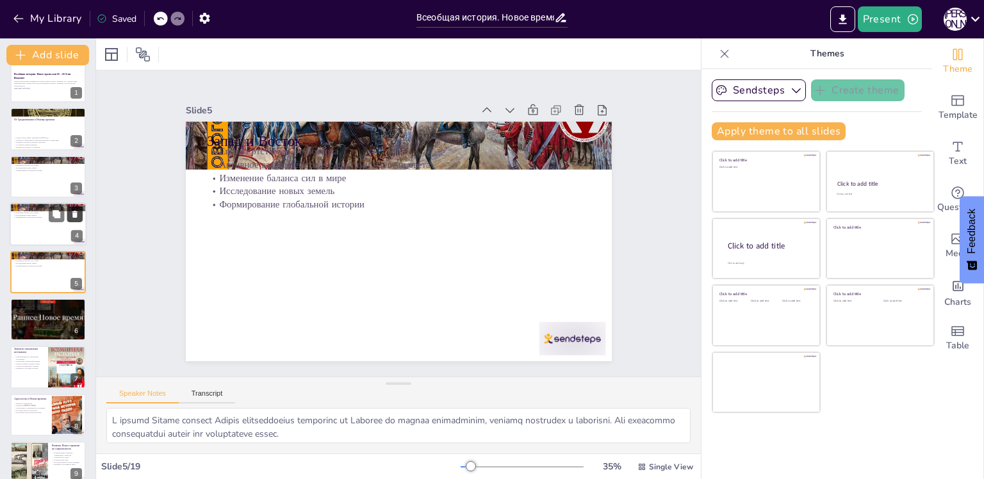
click at [76, 213] on icon at bounding box center [74, 214] width 5 height 7
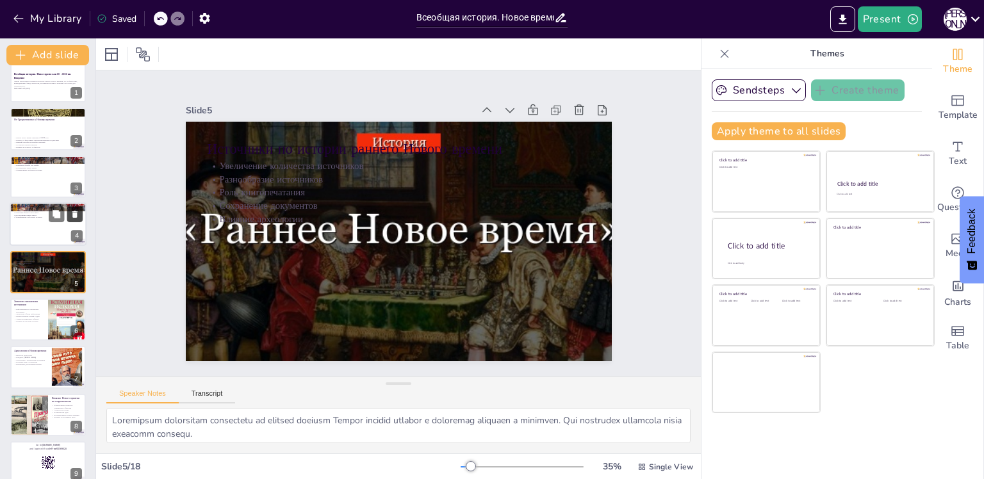
click at [76, 217] on icon at bounding box center [74, 214] width 5 height 7
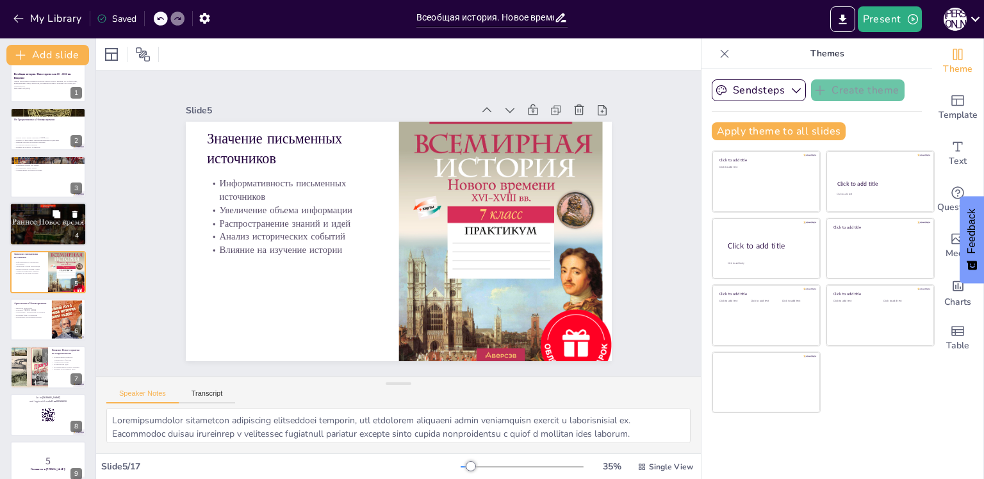
click at [12, 233] on div at bounding box center [47, 224] width 97 height 44
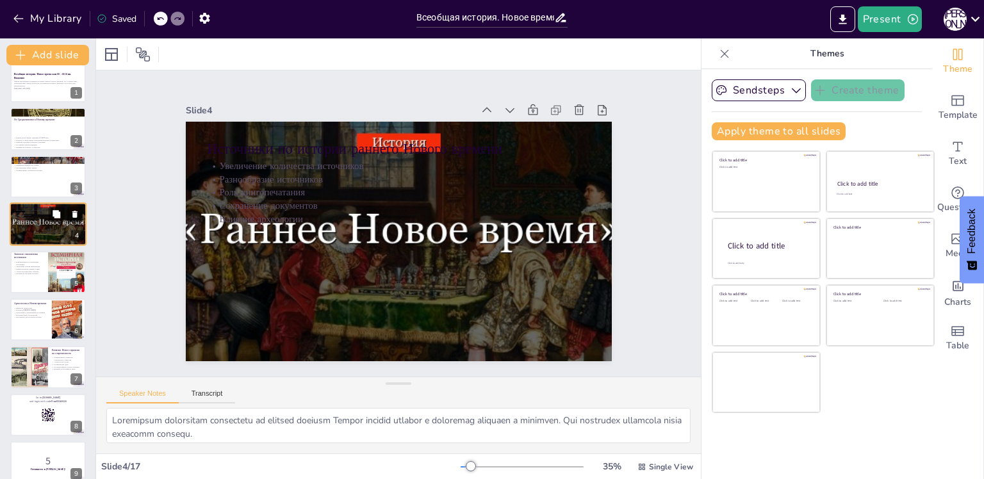
scroll to position [0, 0]
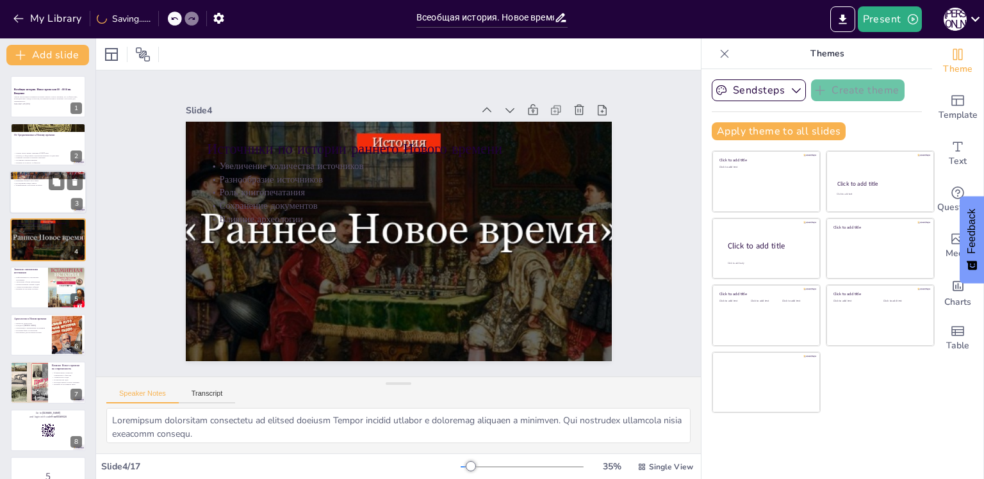
click at [22, 199] on div at bounding box center [48, 192] width 77 height 44
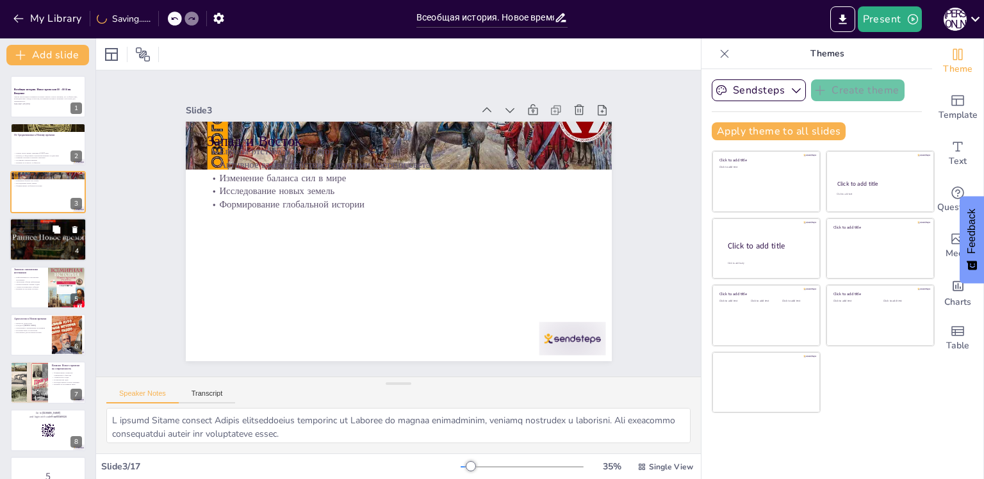
click at [31, 249] on div at bounding box center [47, 240] width 97 height 44
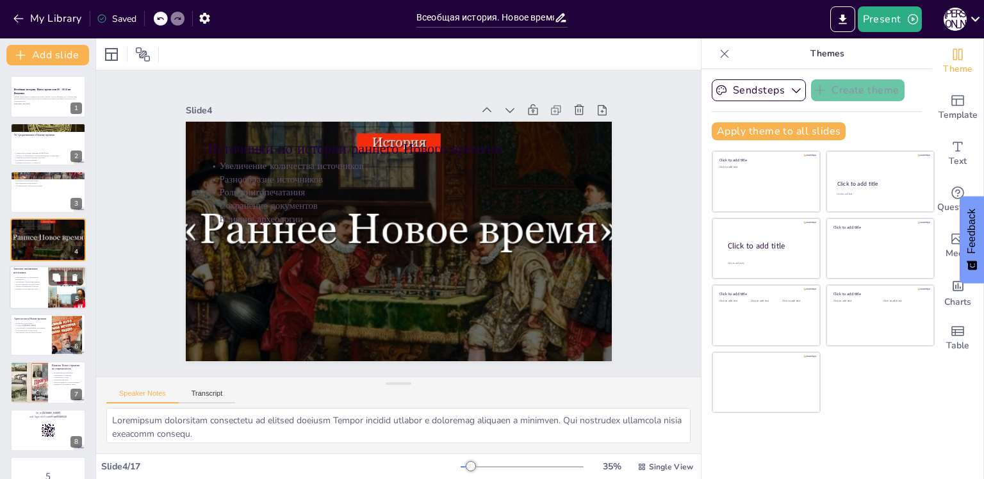
click at [34, 284] on p "Распространение знаний и идей" at bounding box center [28, 284] width 31 height 3
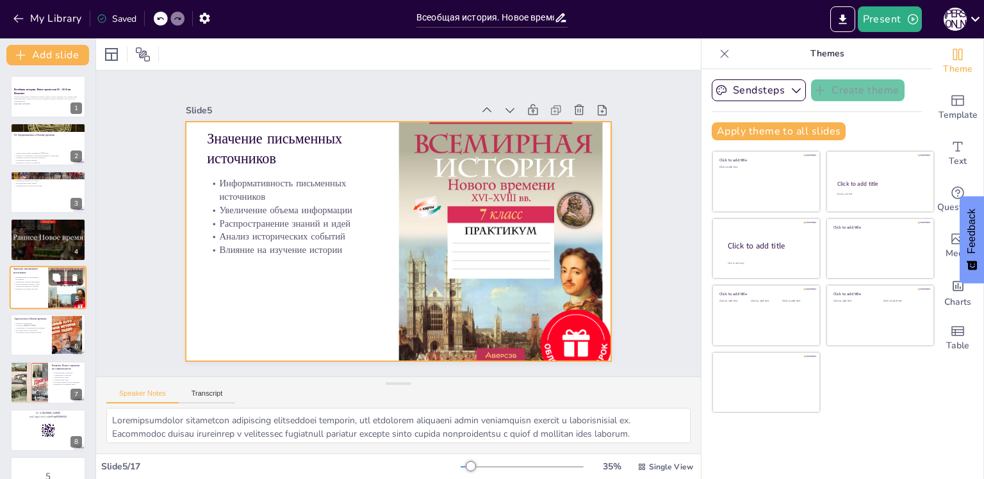
scroll to position [15, 0]
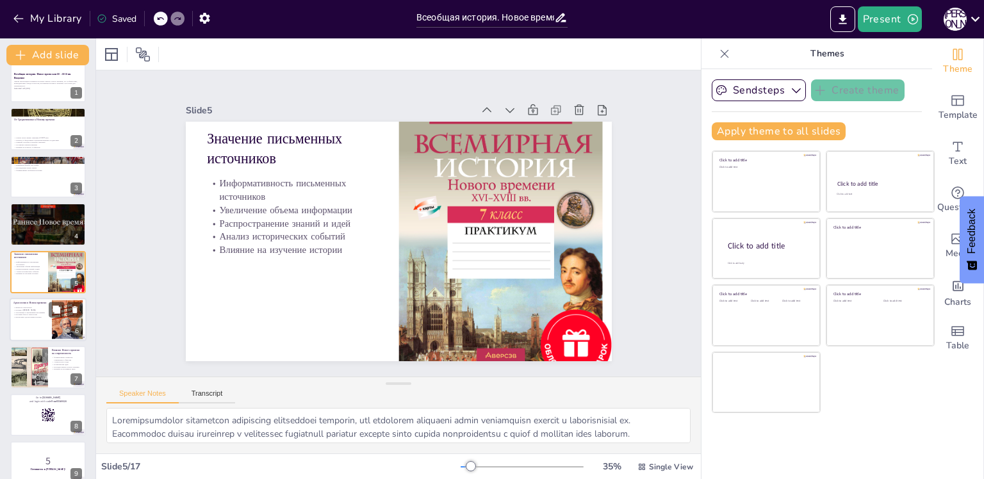
click at [25, 311] on p "Дополнение к письменным источникам" at bounding box center [30, 312] width 35 height 3
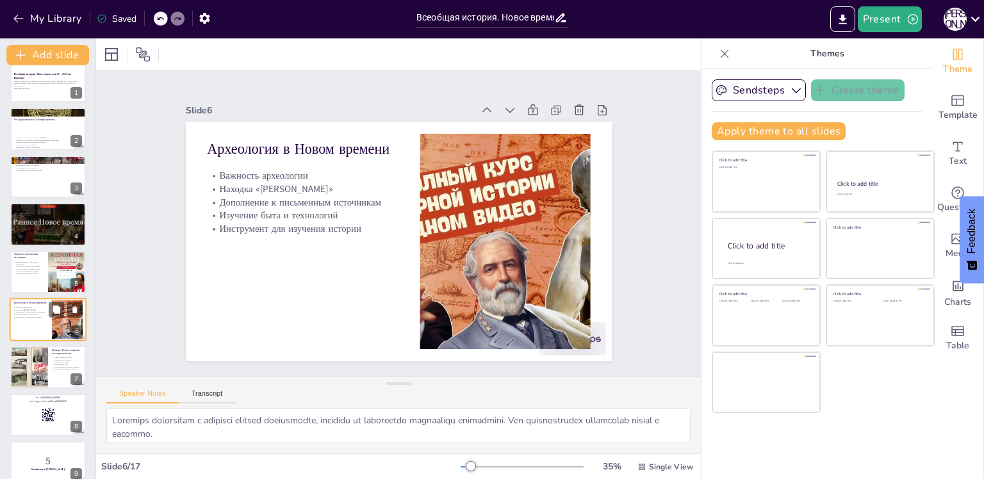
scroll to position [63, 0]
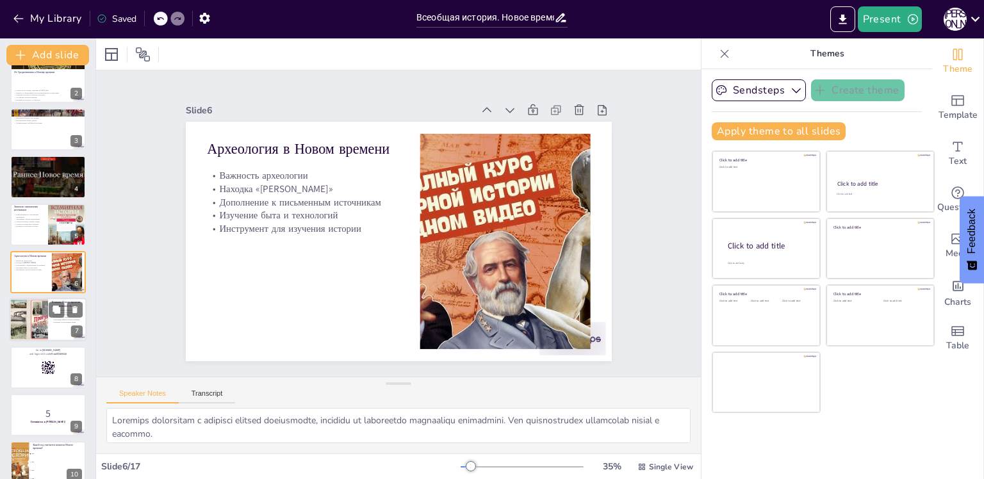
click at [26, 332] on div at bounding box center [28, 320] width 58 height 44
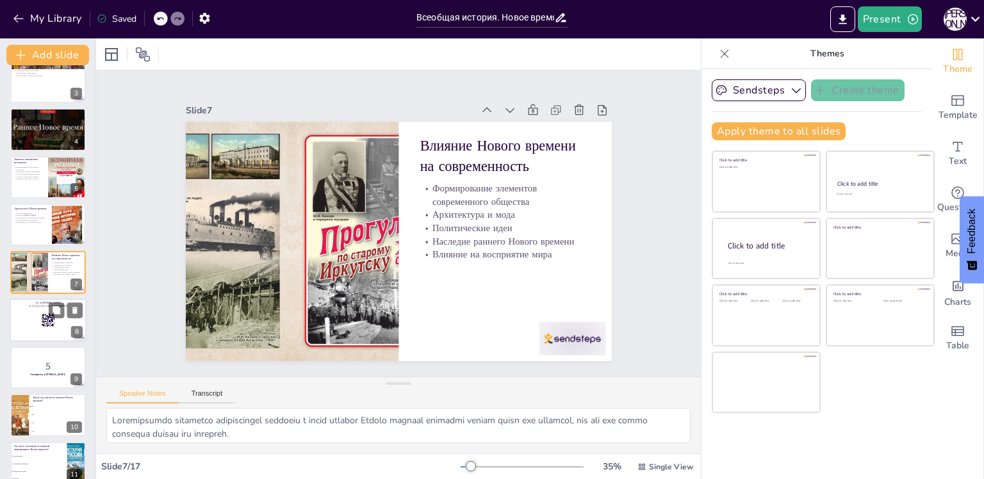
click at [24, 333] on div at bounding box center [48, 320] width 77 height 44
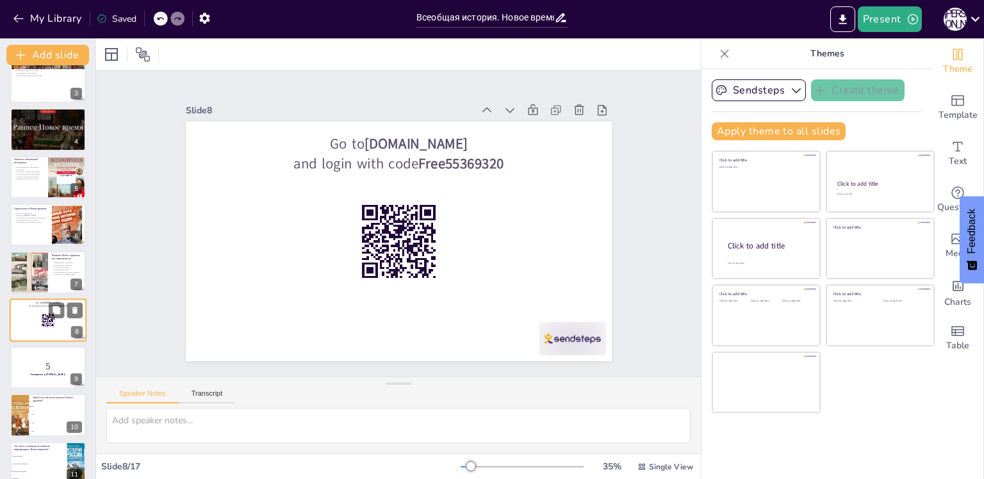
scroll to position [158, 0]
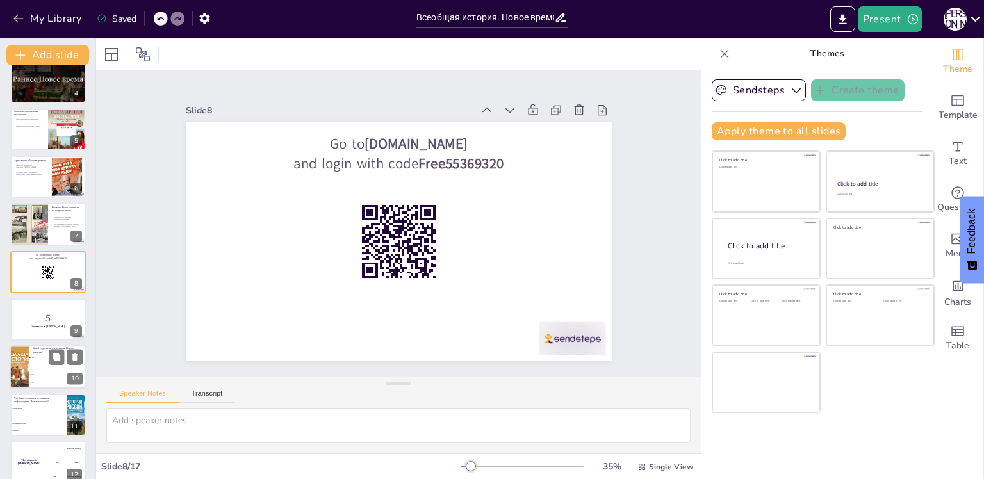
click at [28, 359] on div at bounding box center [19, 368] width 30 height 44
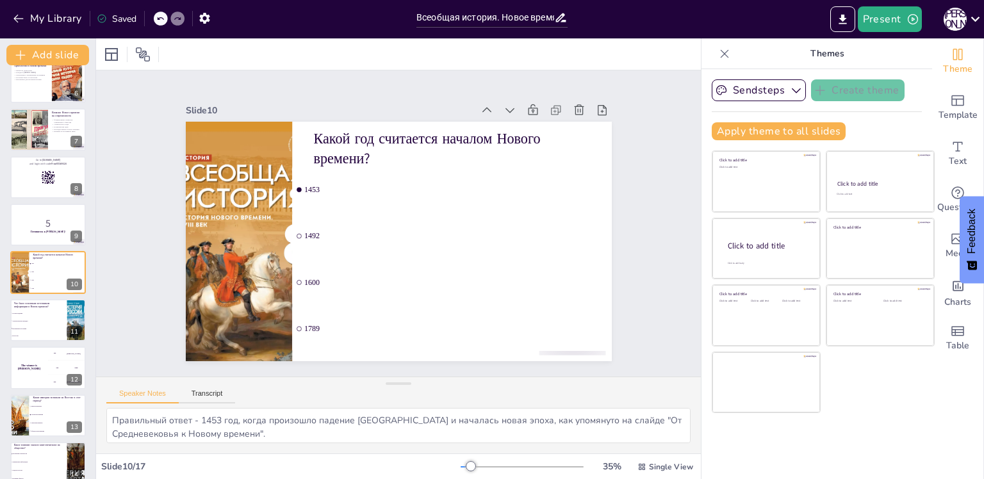
click at [19, 393] on div "Всеобщая история. Новое время кон XV - XVIII вв. Введение Данная презентация по…" at bounding box center [47, 225] width 95 height 805
